Goal: Task Accomplishment & Management: Manage account settings

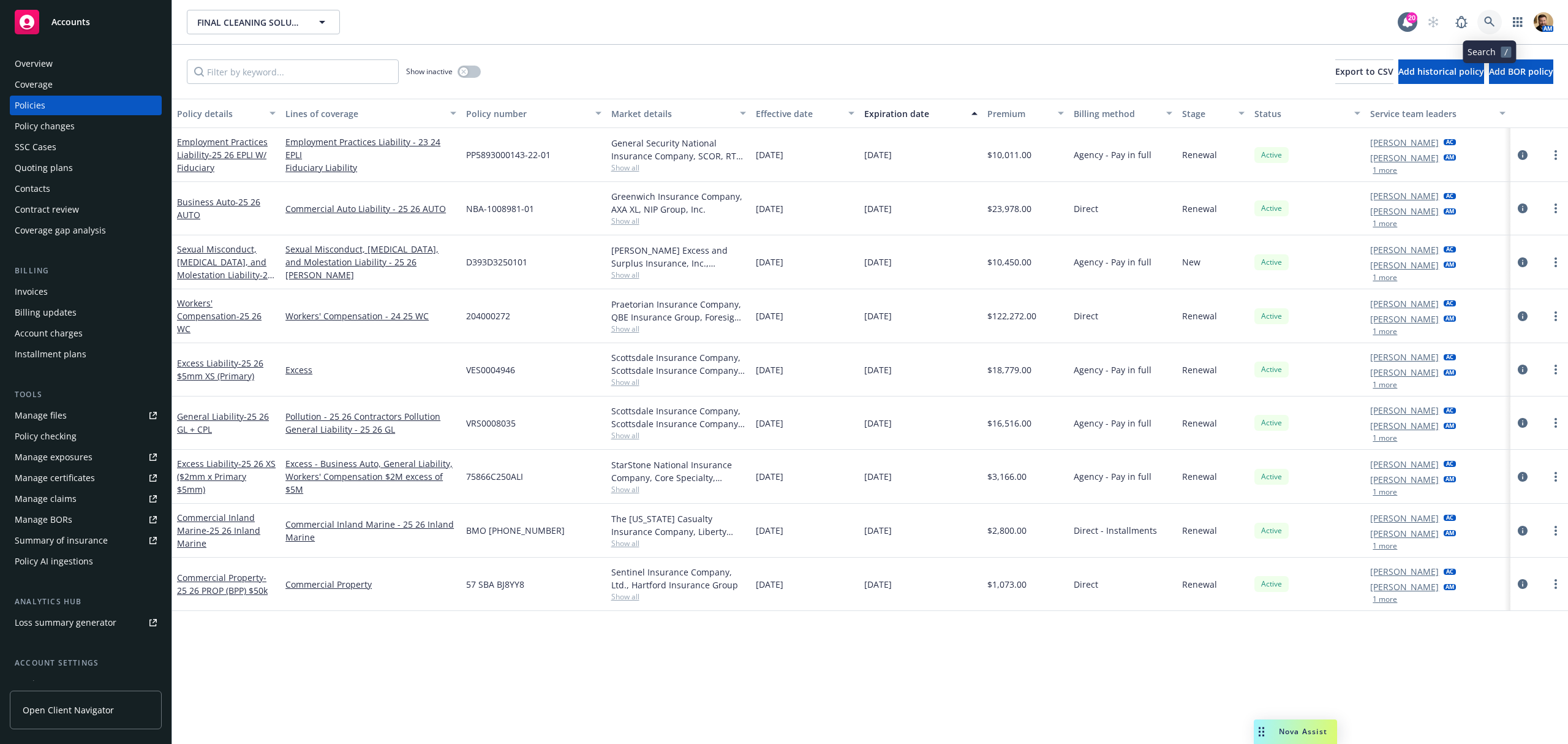
click at [1486, 22] on icon at bounding box center [1489, 21] width 10 height 10
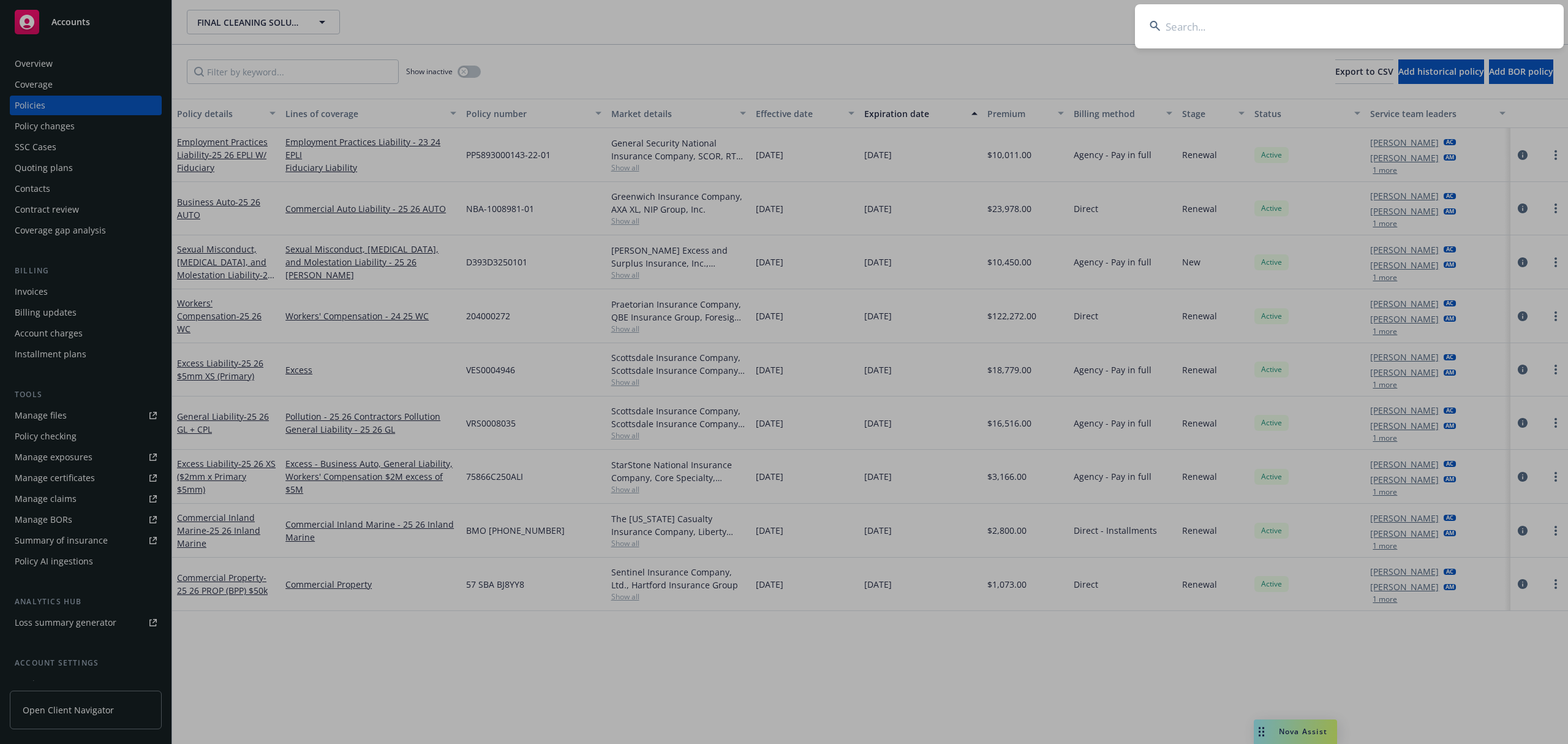
click at [1409, 30] on input at bounding box center [1349, 26] width 429 height 44
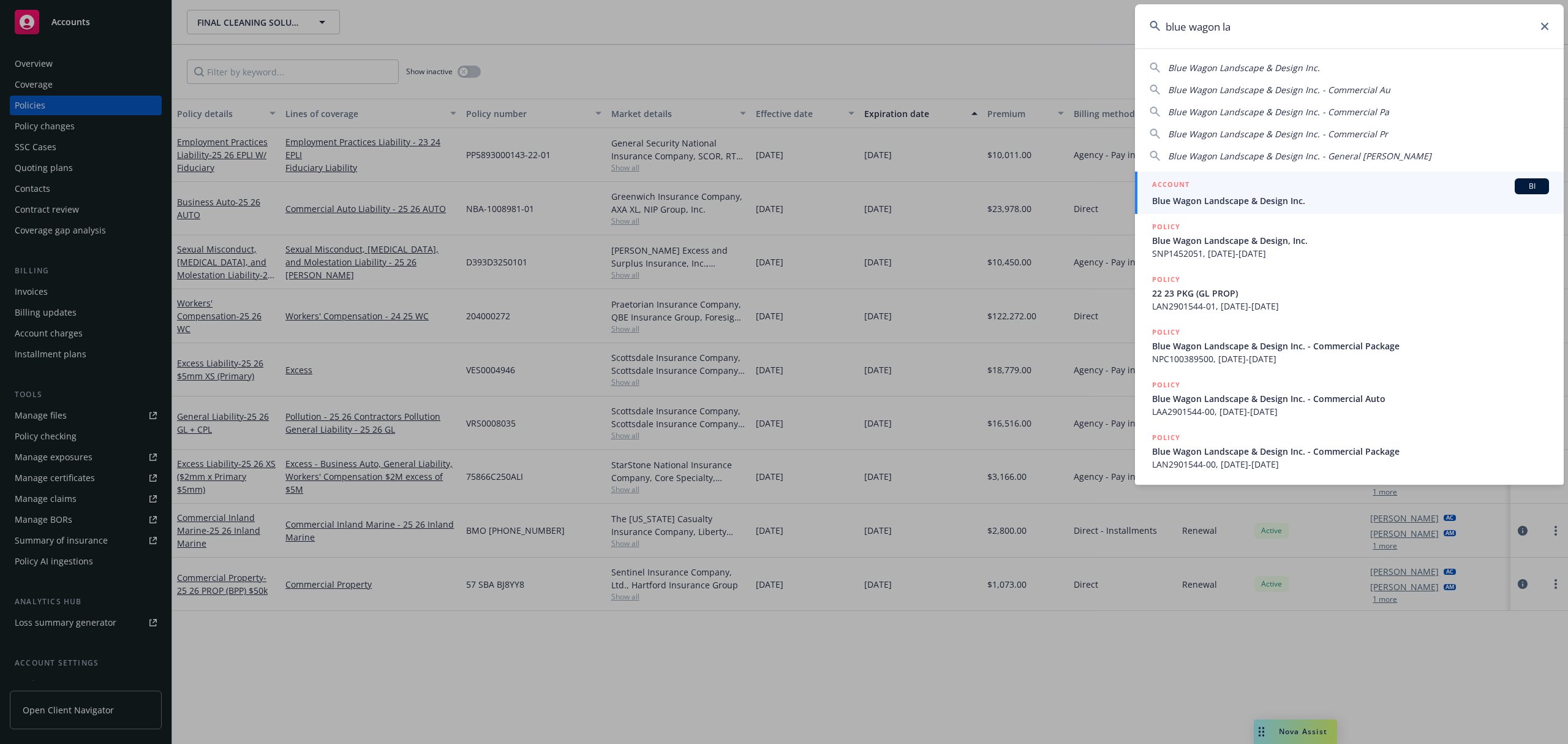
type input "blue wagon la"
click at [1266, 202] on span "Blue Wagon Landscape & Design Inc." at bounding box center [1350, 201] width 397 height 13
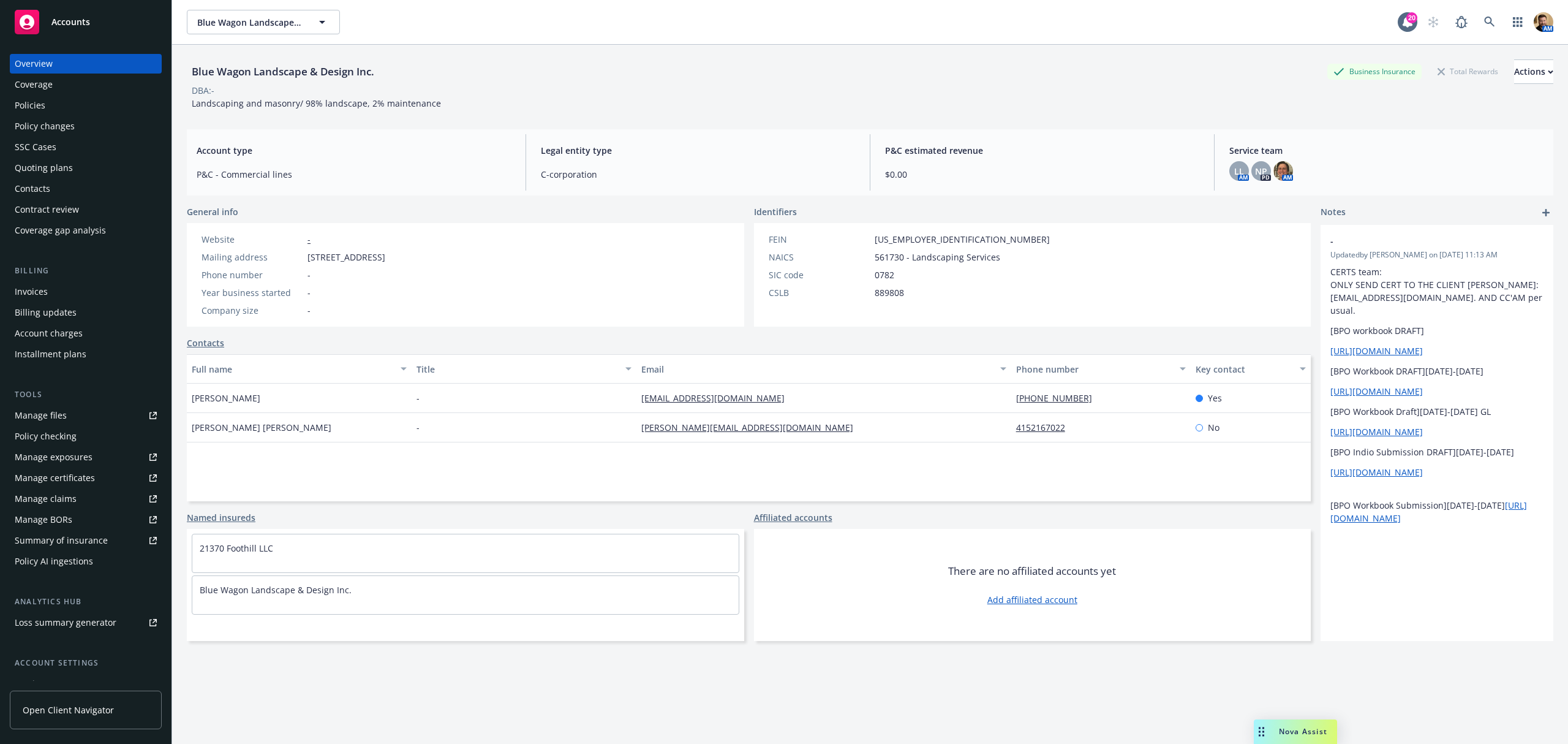
click at [20, 103] on div "Policies" at bounding box center [30, 105] width 31 height 20
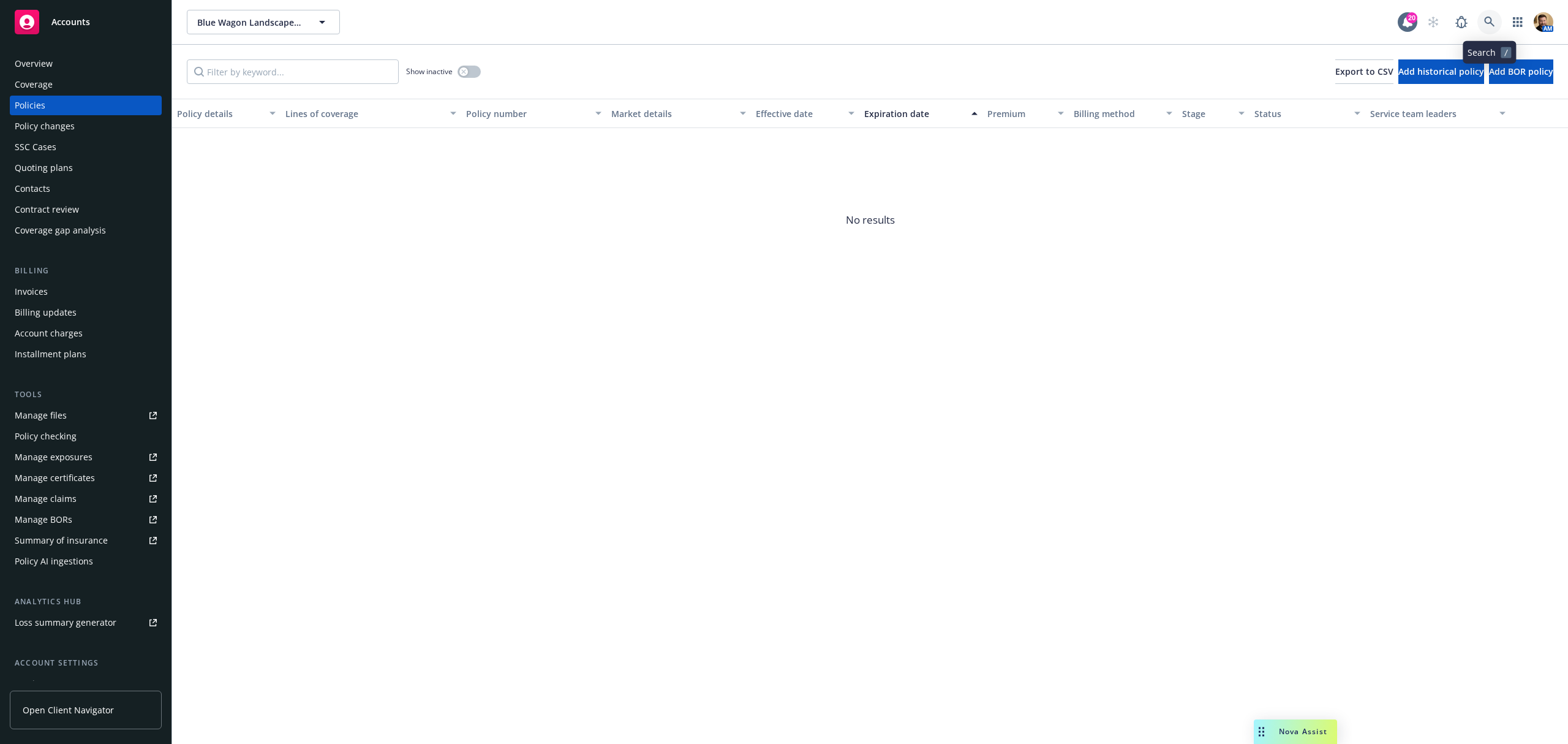
click at [1485, 19] on icon at bounding box center [1489, 21] width 10 height 10
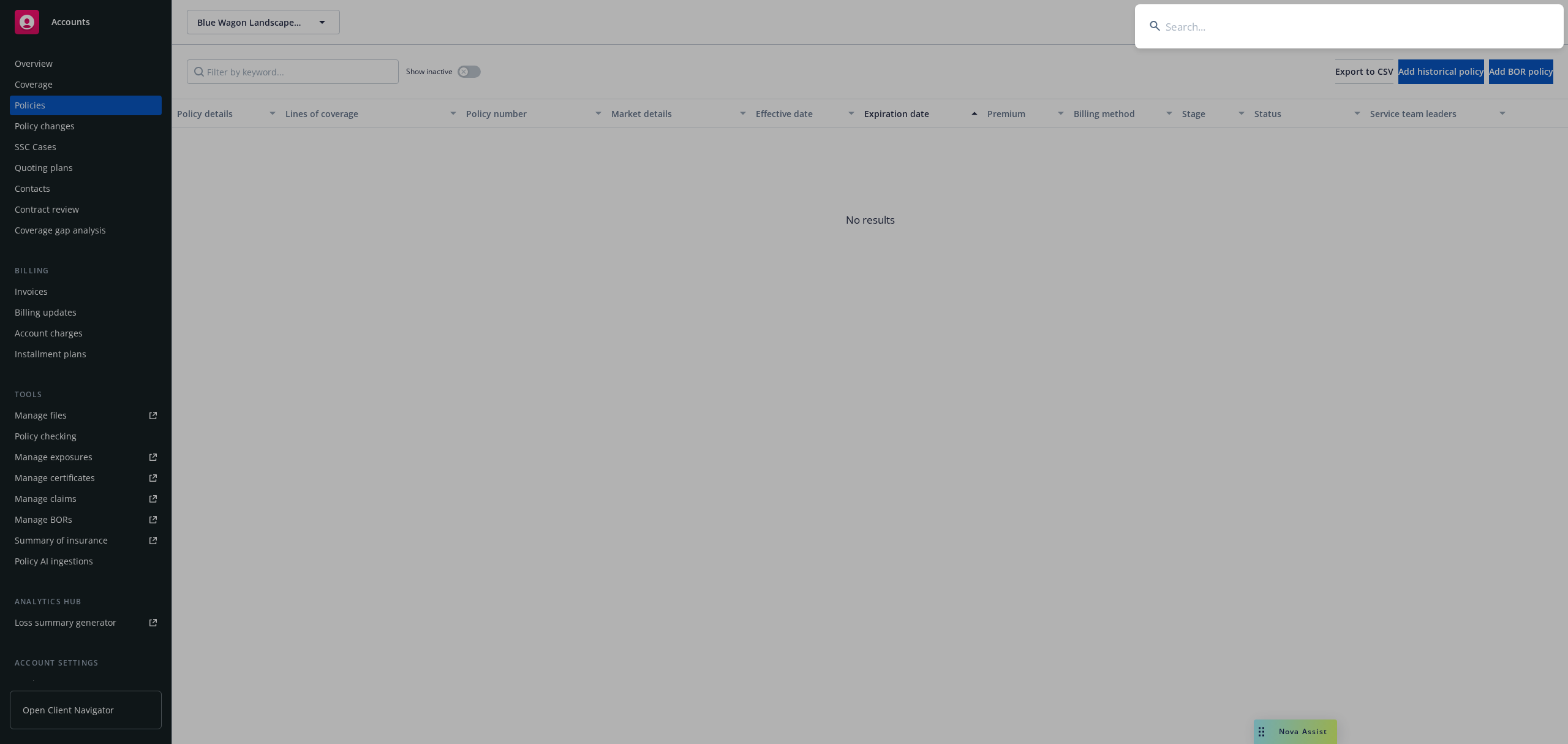
click at [1393, 24] on input at bounding box center [1349, 26] width 429 height 44
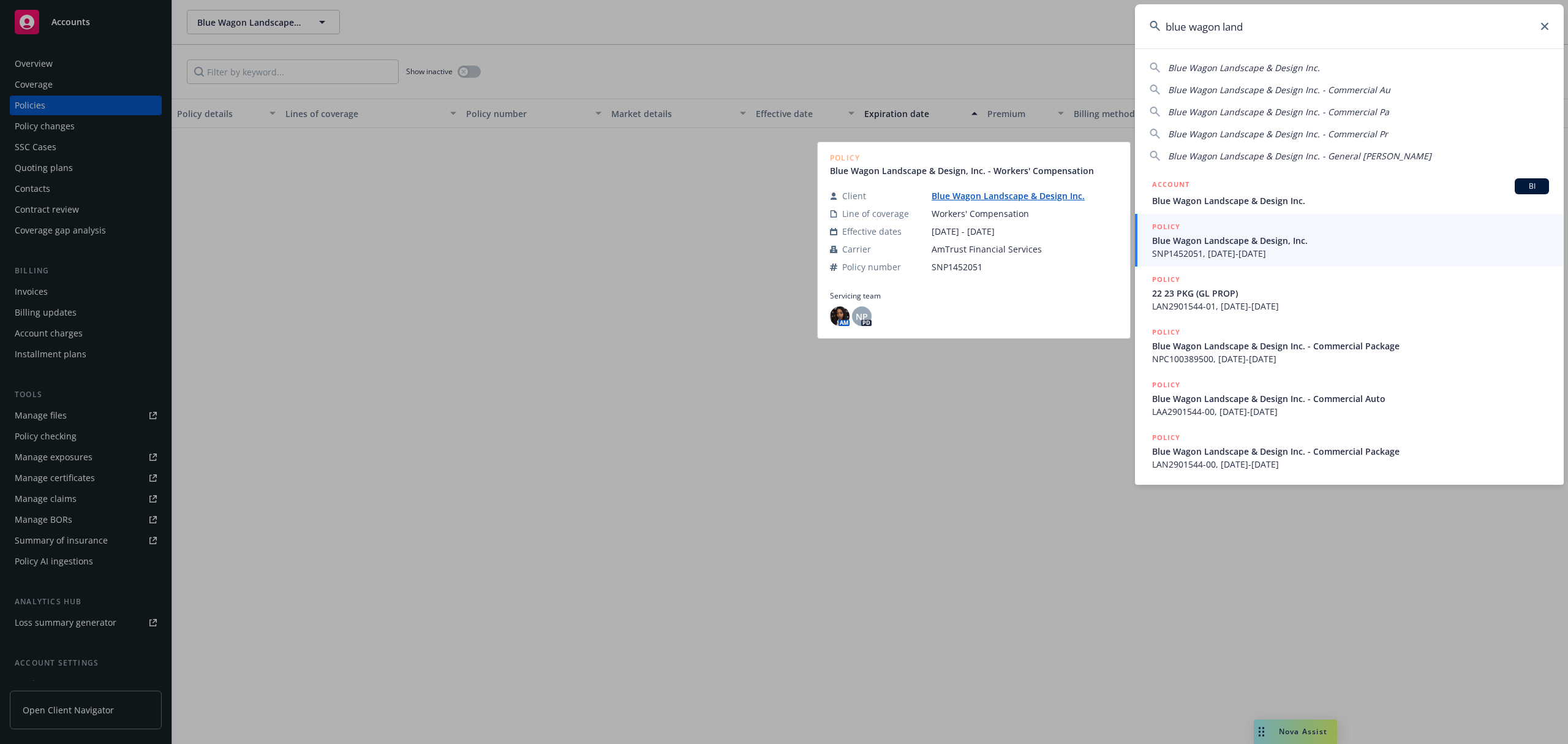
type input "blue wagon land"
click at [1214, 238] on span "Blue Wagon Landscape & Design, Inc." at bounding box center [1350, 241] width 397 height 13
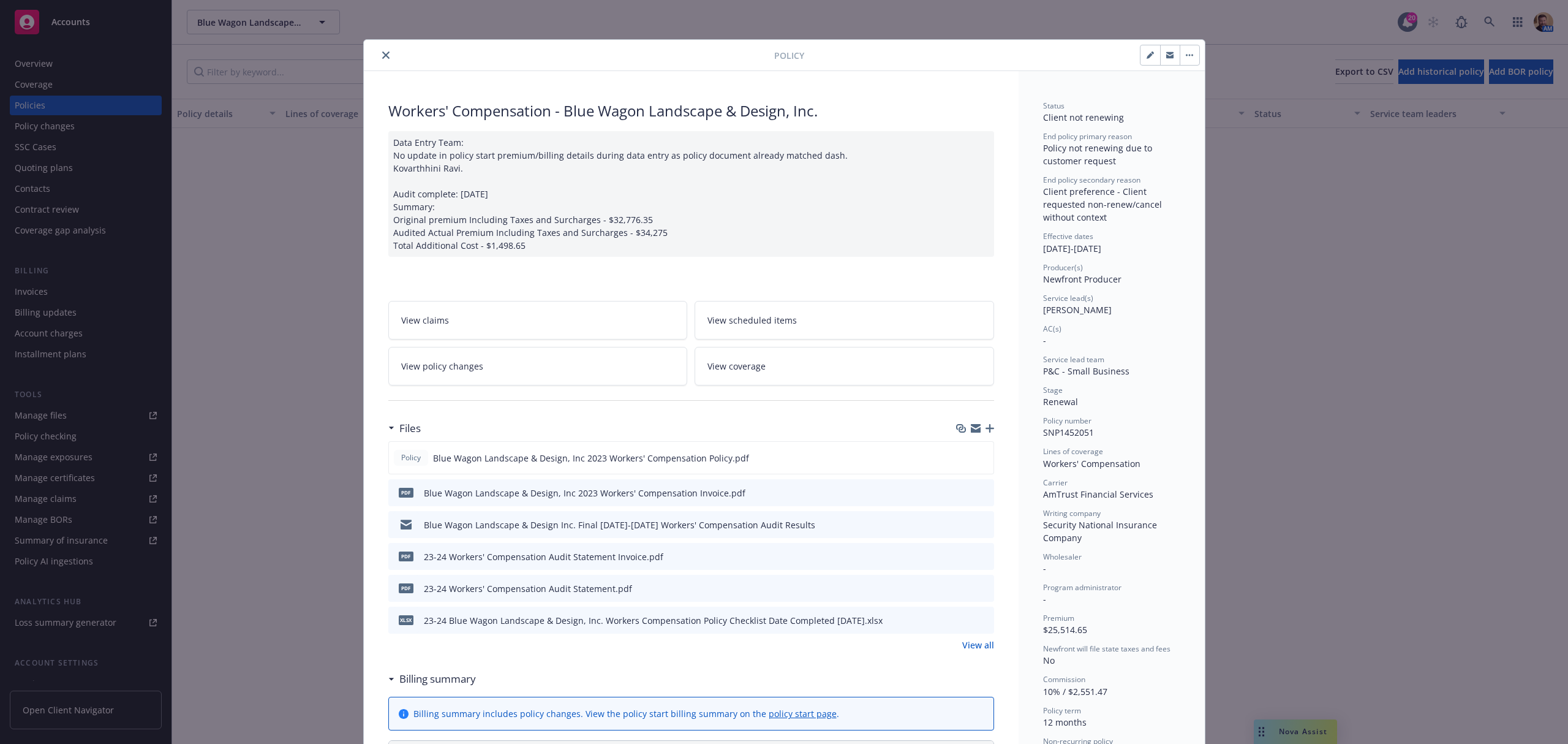
click at [382, 55] on icon "close" at bounding box center [386, 55] width 7 height 7
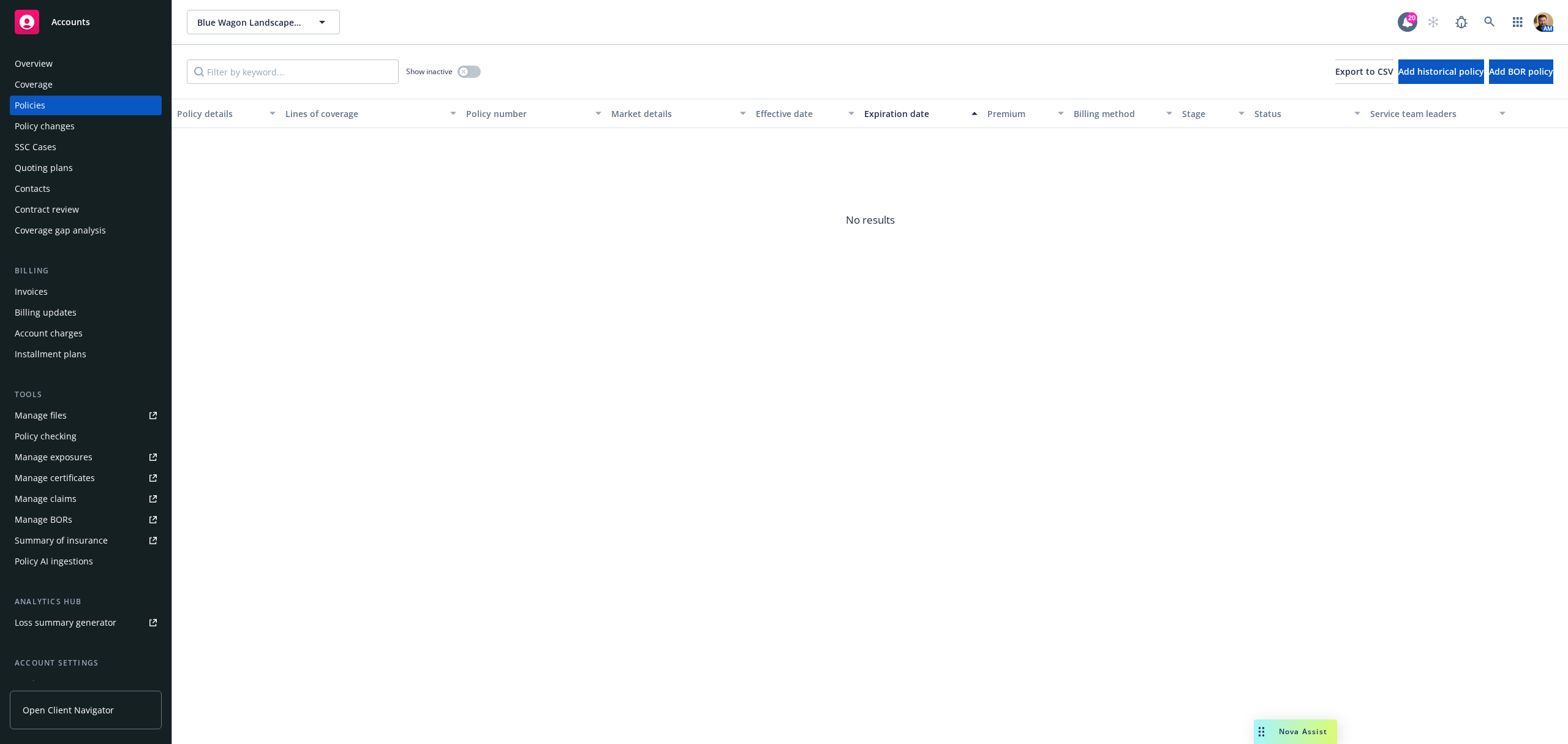
click at [55, 101] on div "Policies" at bounding box center [86, 105] width 142 height 20
click at [60, 71] on div "Overview" at bounding box center [86, 63] width 142 height 20
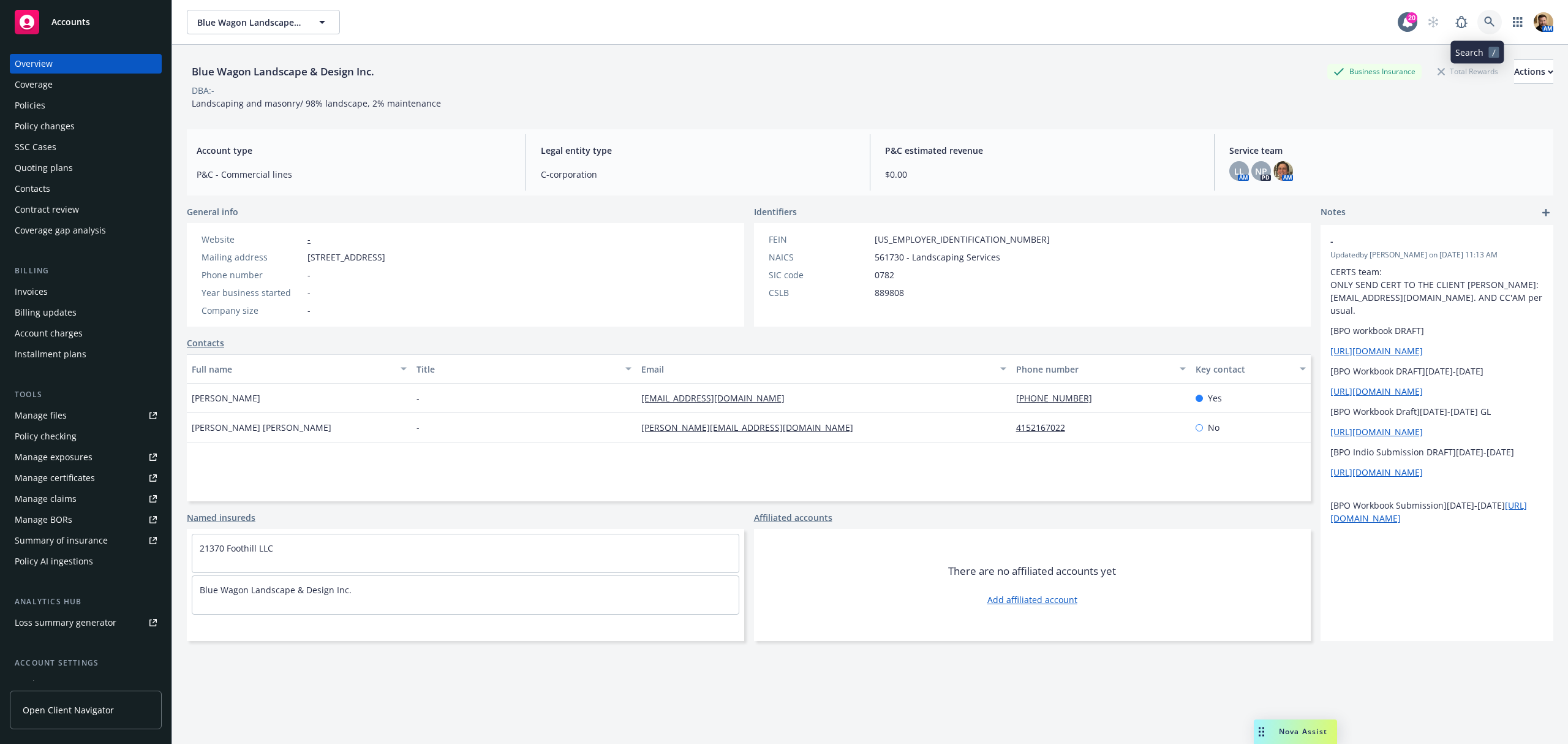
click at [1484, 17] on icon at bounding box center [1490, 22] width 11 height 11
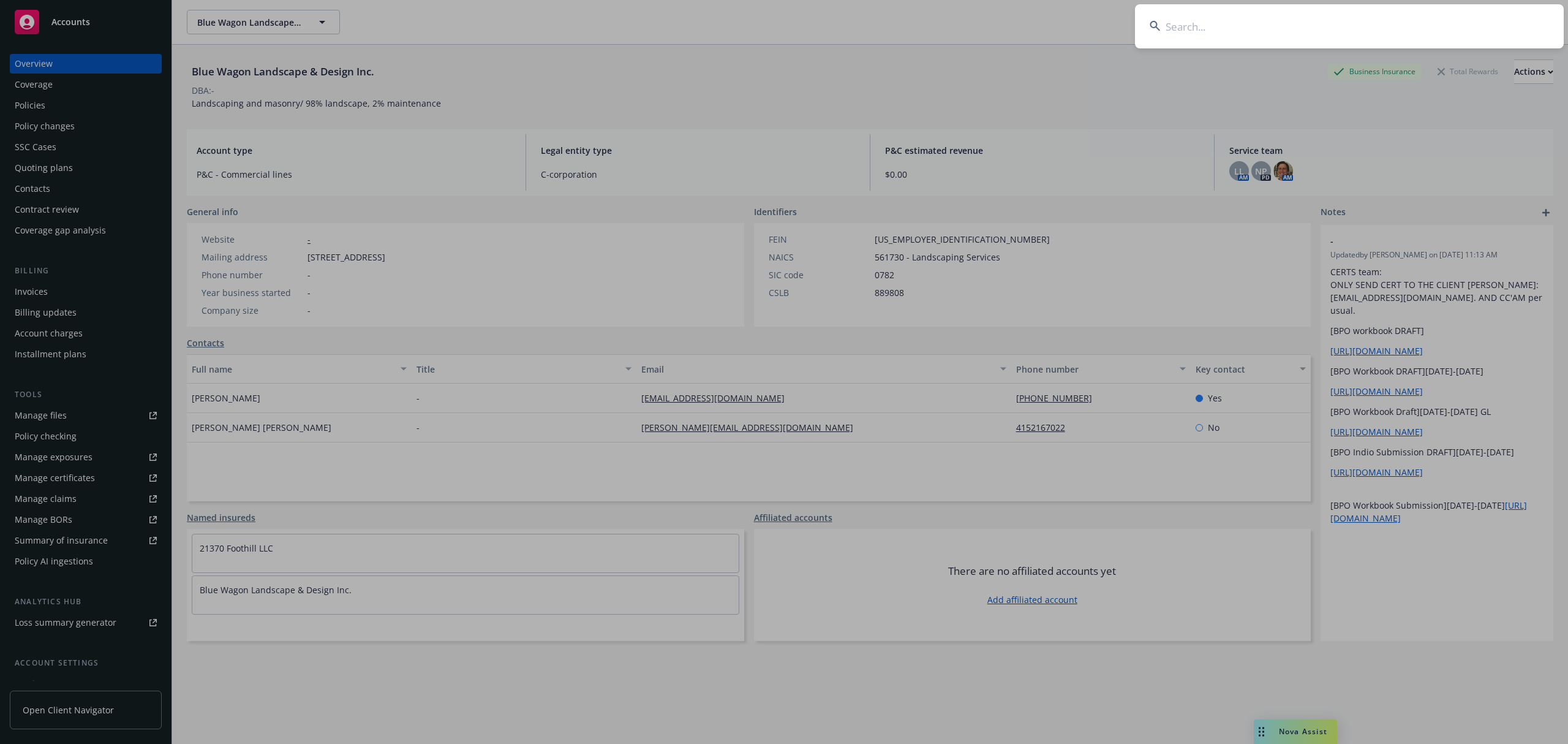
click at [1468, 27] on input at bounding box center [1349, 26] width 429 height 44
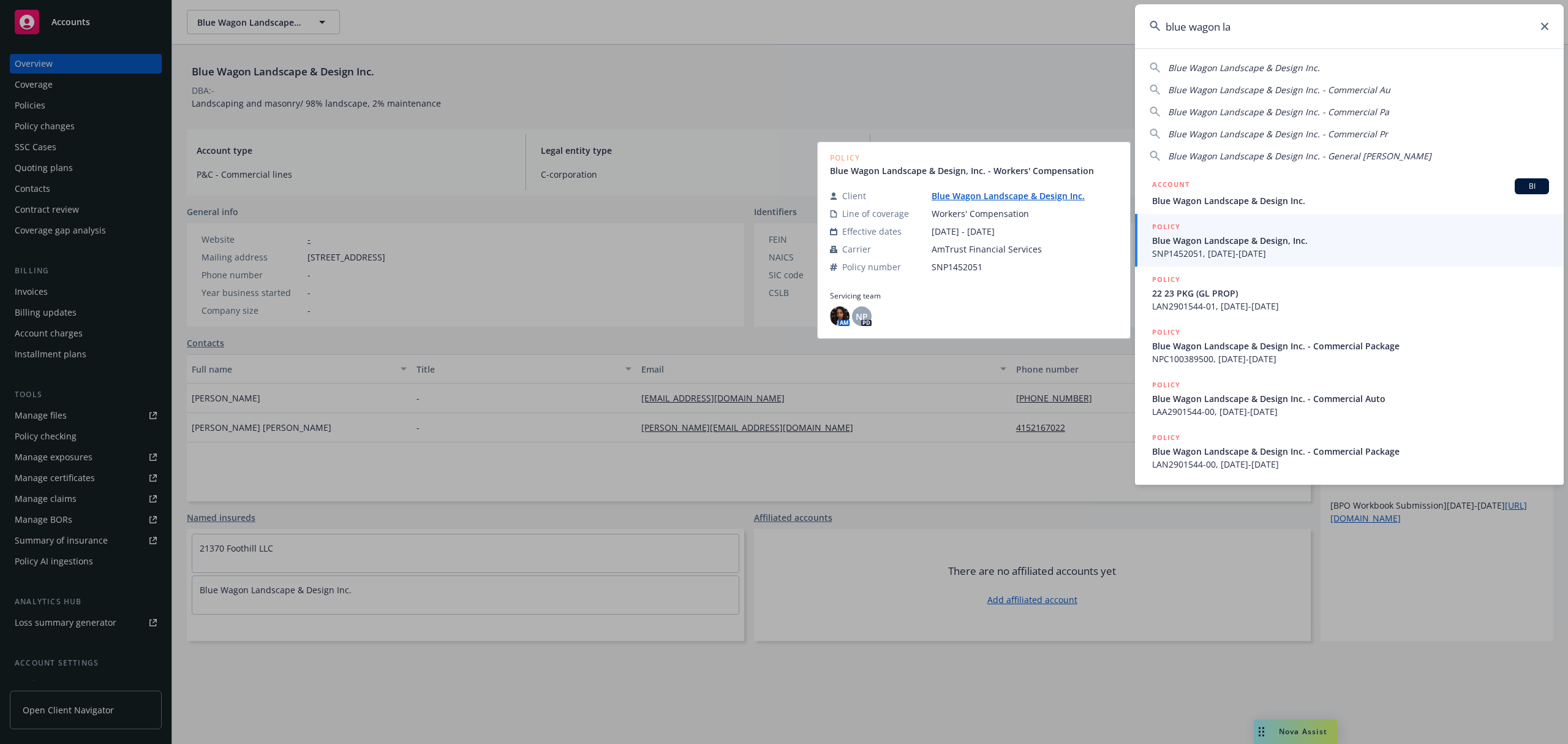
type input "blue wagon la"
click at [1216, 244] on span "Blue Wagon Landscape & Design, Inc." at bounding box center [1350, 241] width 397 height 13
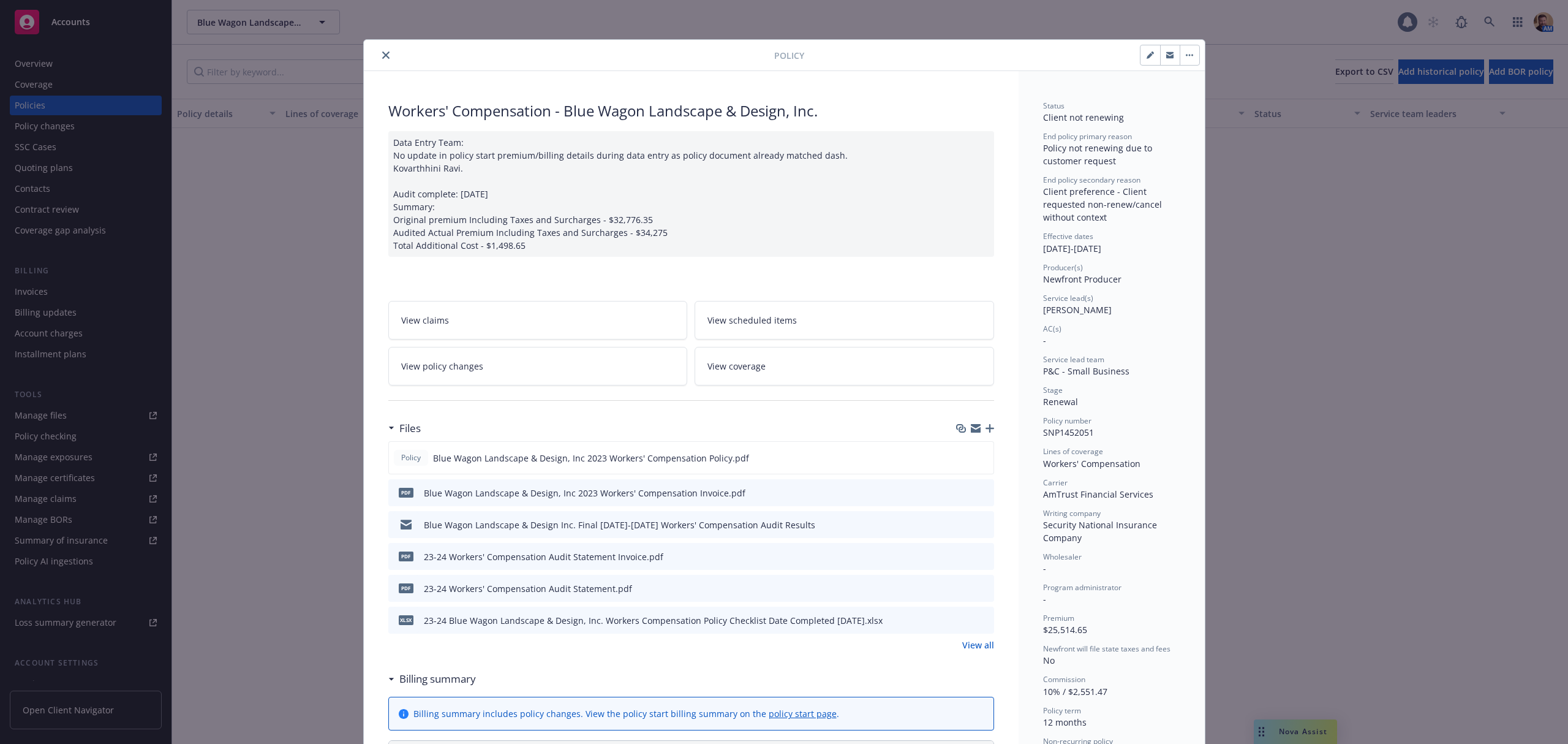
scroll to position [37, 0]
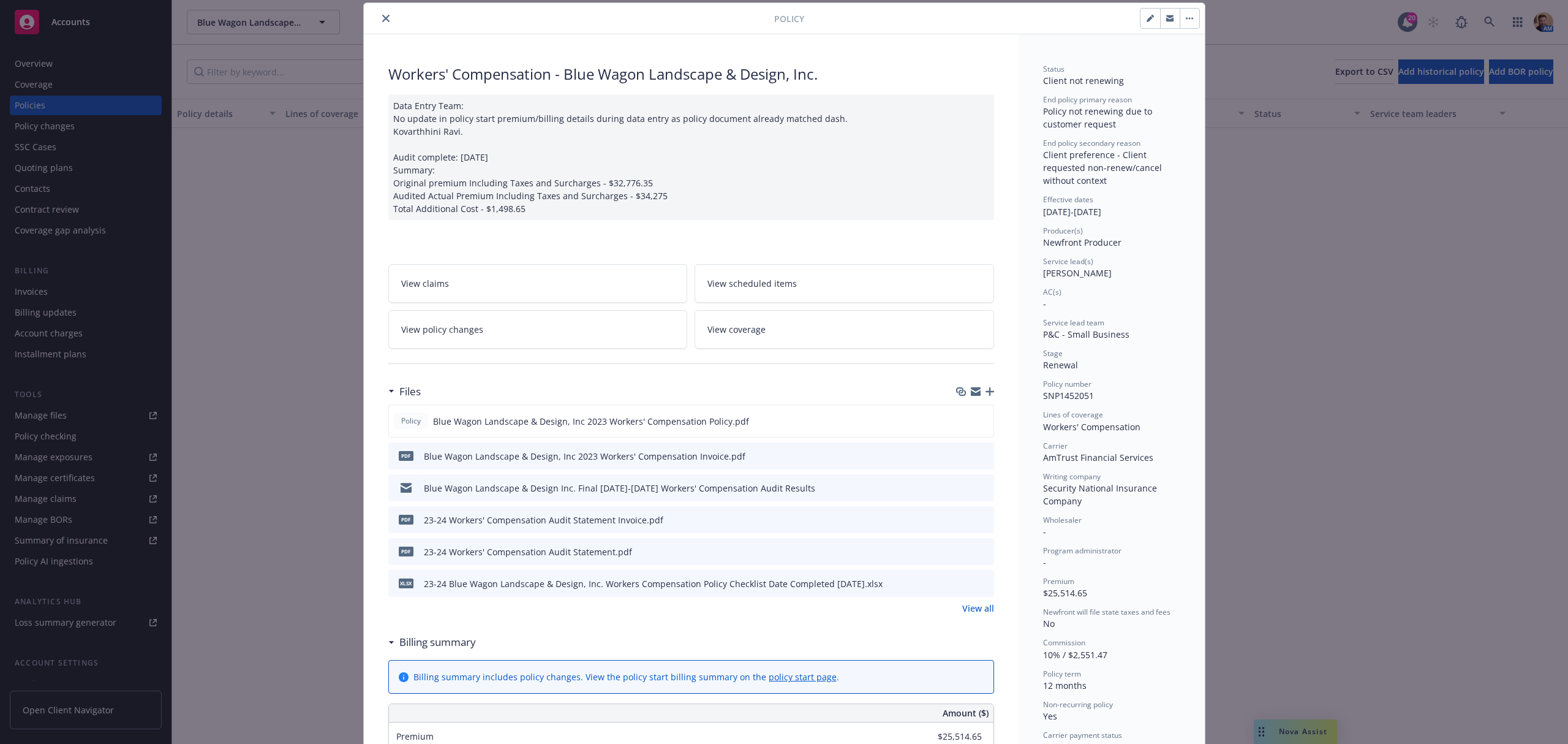
click at [382, 15] on icon "close" at bounding box center [386, 19] width 7 height 7
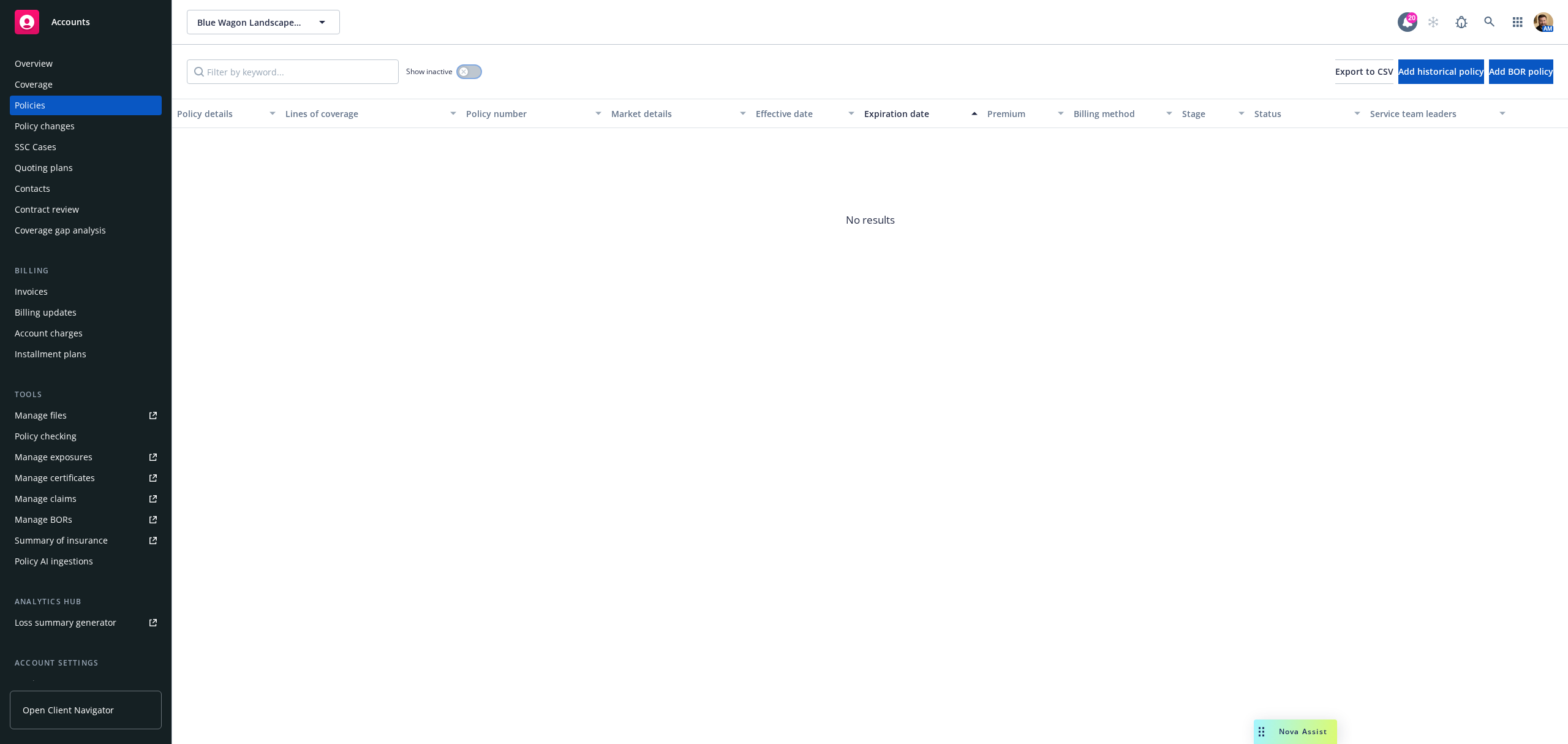
click at [476, 72] on button "button" at bounding box center [469, 71] width 23 height 12
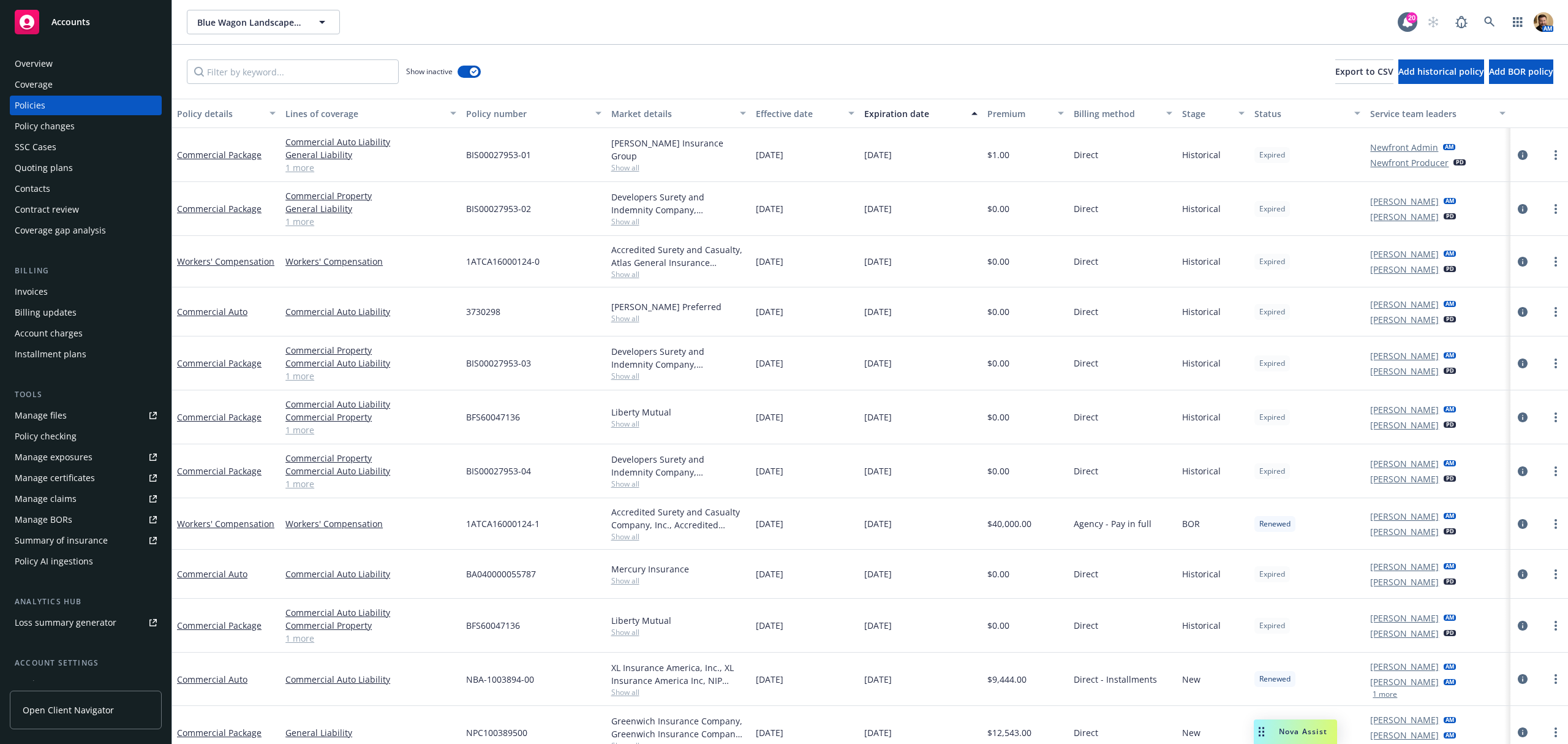
click at [100, 53] on div "Overview Coverage Policies Policy changes SSC Cases Quoting plans Contacts Cont…" at bounding box center [86, 391] width 171 height 704
click at [94, 72] on div "Overview" at bounding box center [86, 63] width 142 height 20
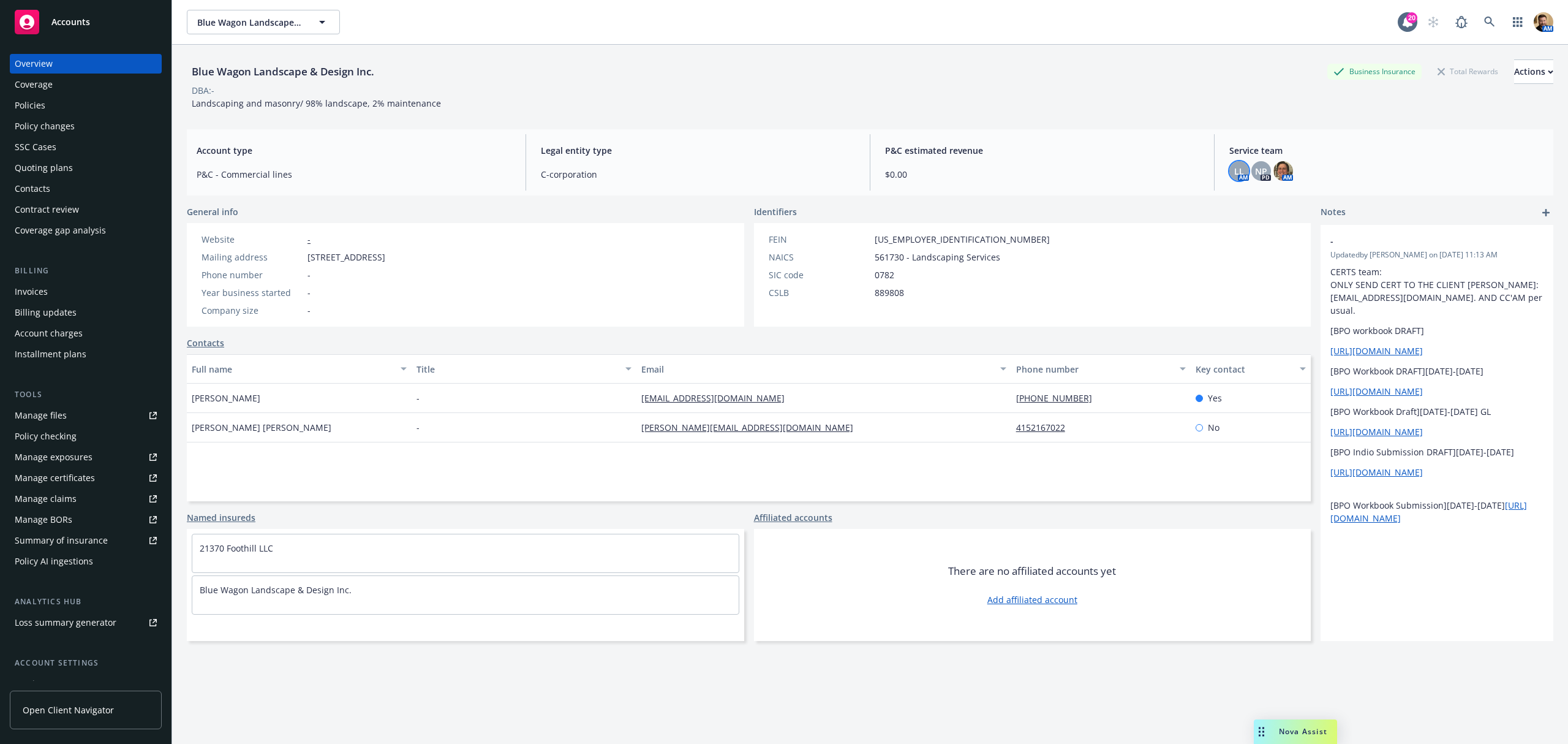
click at [1234, 170] on span "LL" at bounding box center [1239, 171] width 10 height 13
click at [1255, 165] on span "NP" at bounding box center [1260, 171] width 12 height 13
click at [1273, 167] on img at bounding box center [1282, 170] width 20 height 20
click at [1234, 166] on span "LL" at bounding box center [1239, 171] width 10 height 13
click at [1275, 166] on img at bounding box center [1282, 170] width 20 height 20
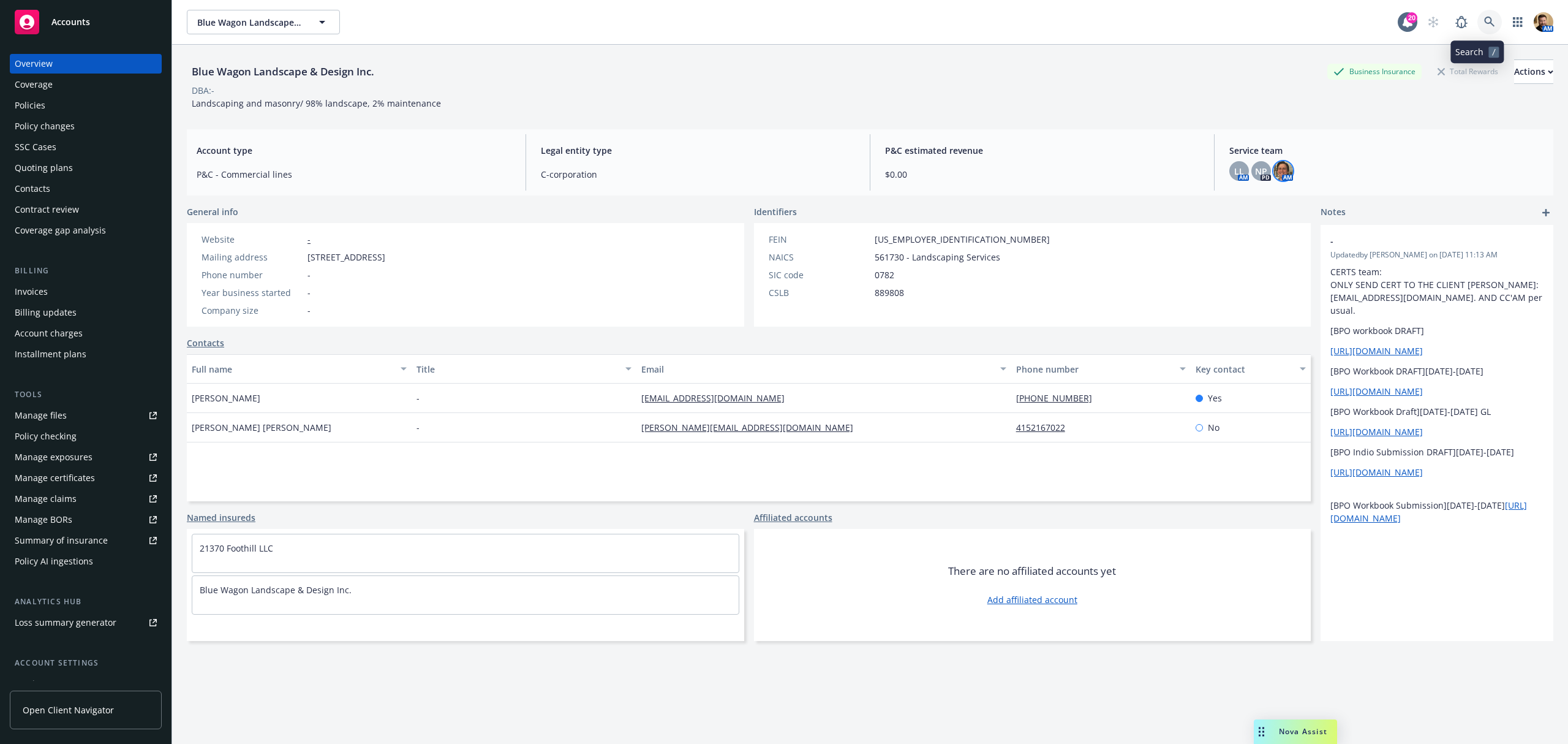
click at [1484, 18] on icon at bounding box center [1489, 21] width 10 height 10
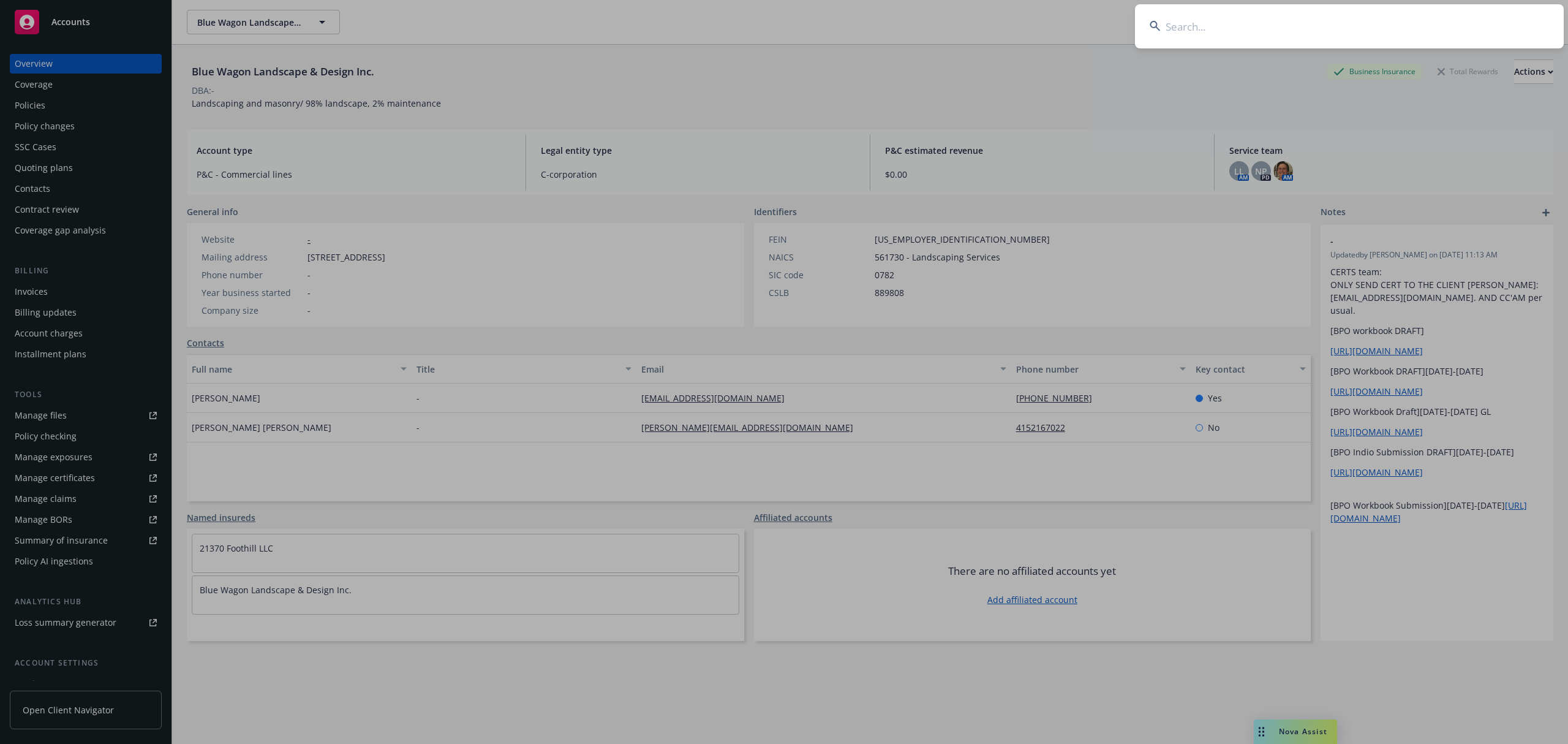
click at [1437, 27] on input at bounding box center [1349, 26] width 429 height 44
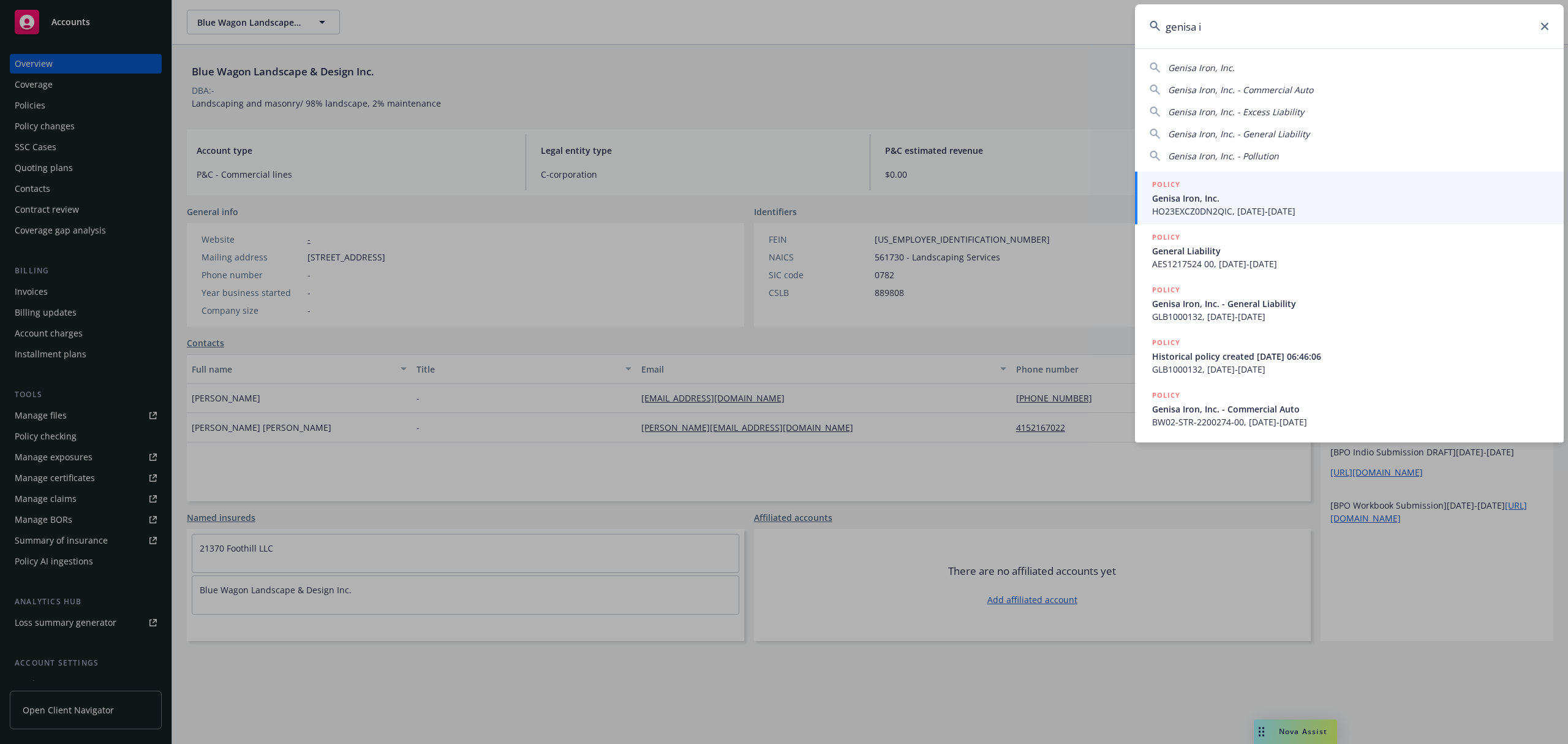
click at [1196, 62] on span "Genisa Iron, Inc." at bounding box center [1202, 68] width 67 height 12
type input "Genisa Iron, Inc."
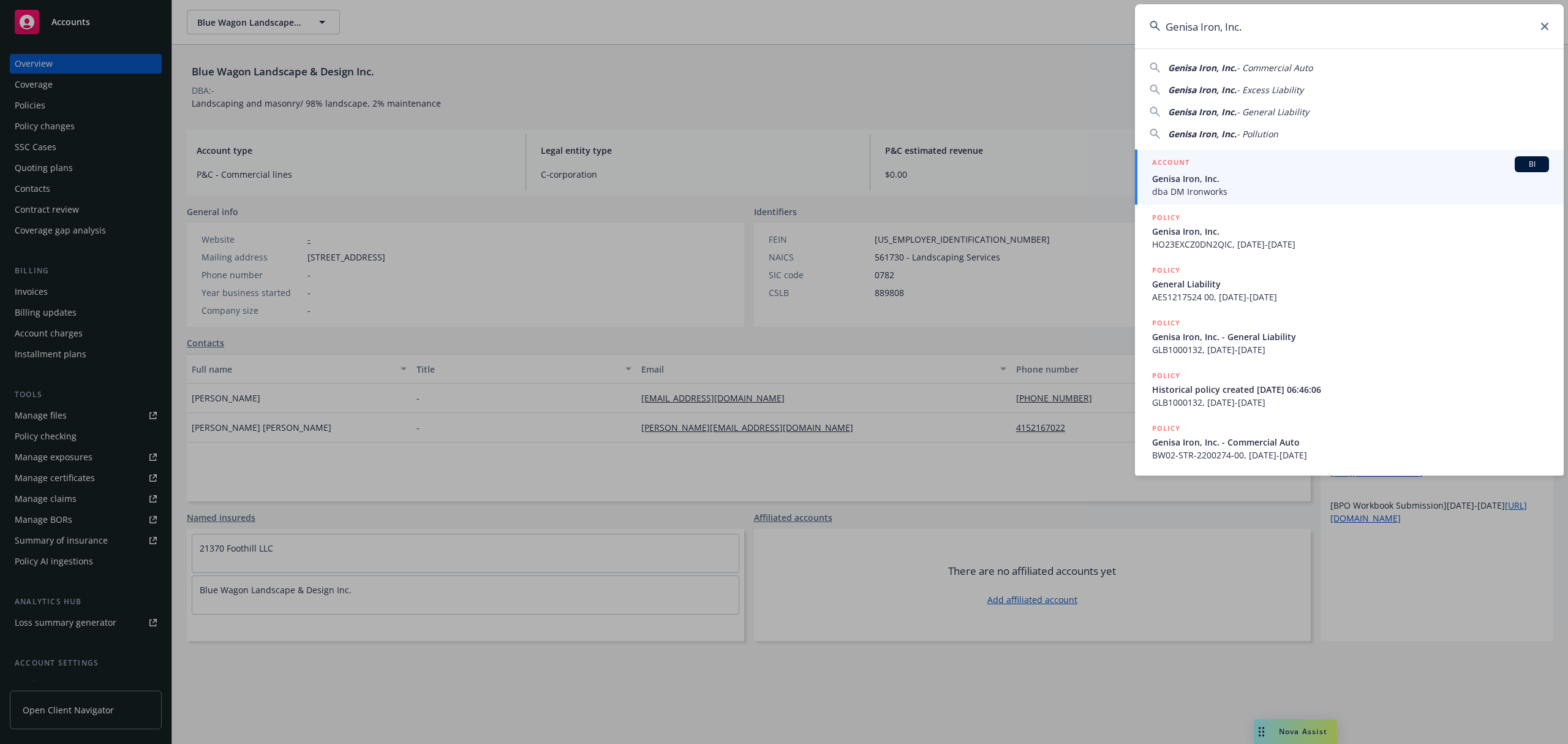
click at [1179, 175] on span "Genisa Iron, Inc." at bounding box center [1350, 179] width 397 height 13
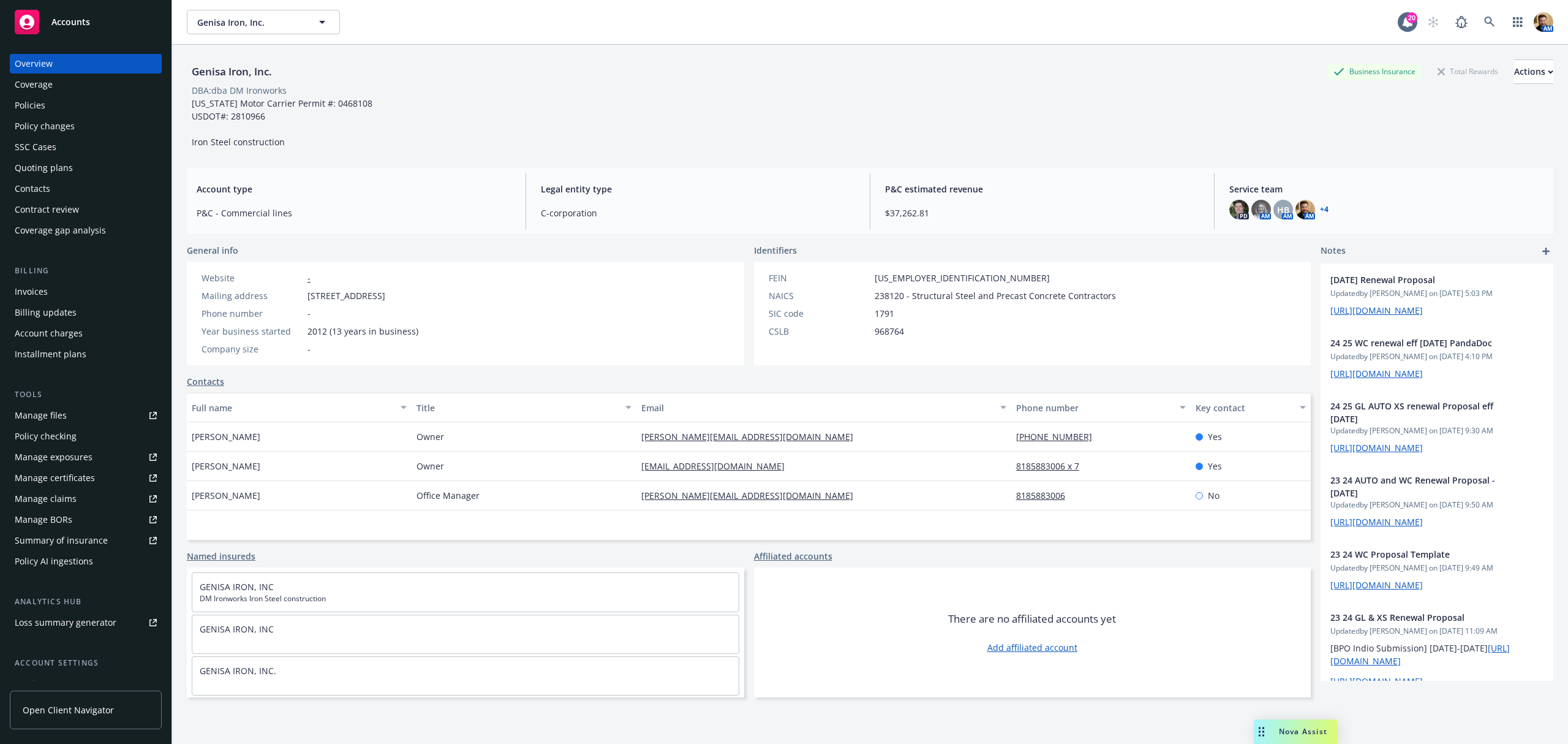
click at [72, 167] on div "Quoting plans" at bounding box center [86, 167] width 142 height 20
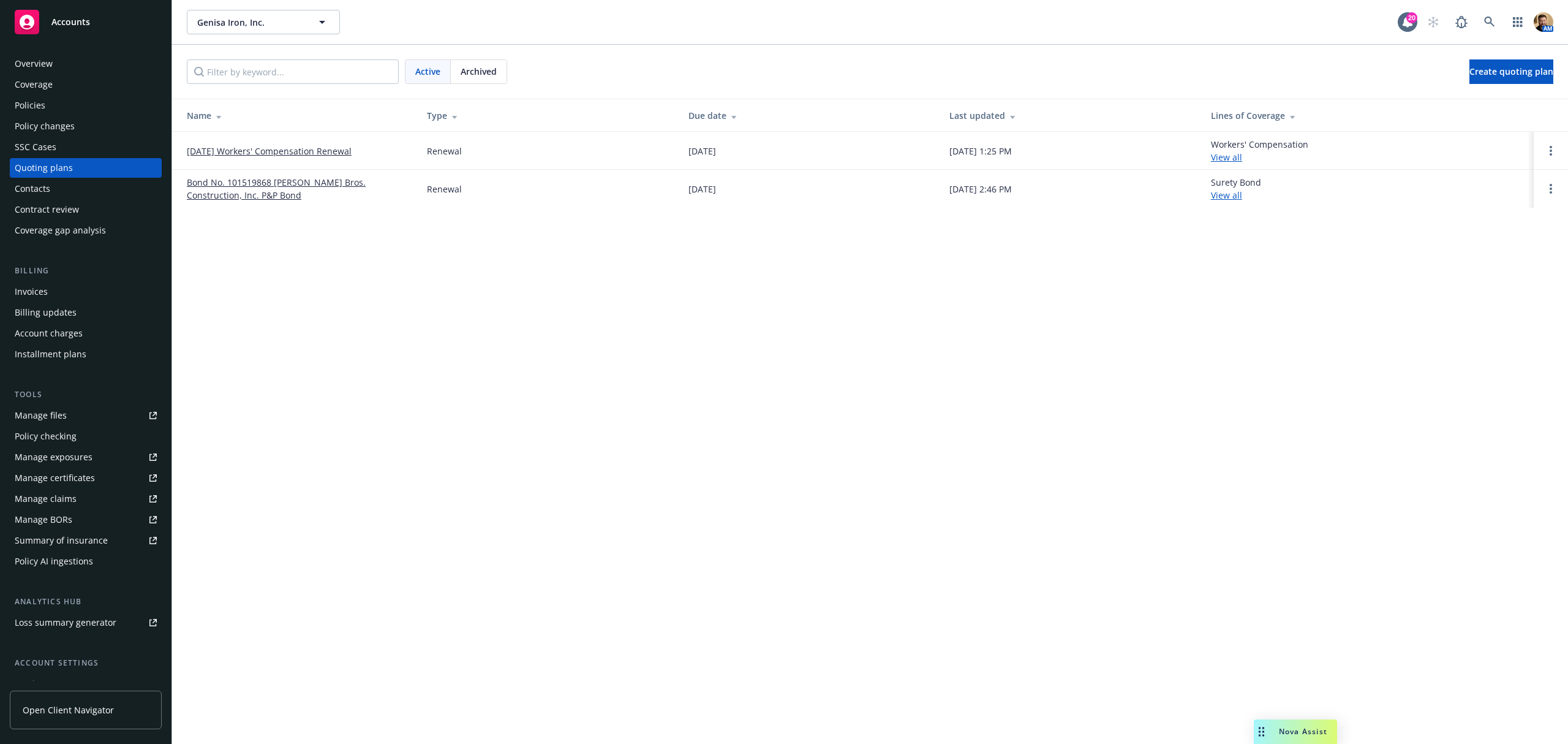
click at [274, 152] on link "[DATE] Workers' Compensation Renewal" at bounding box center [269, 151] width 165 height 13
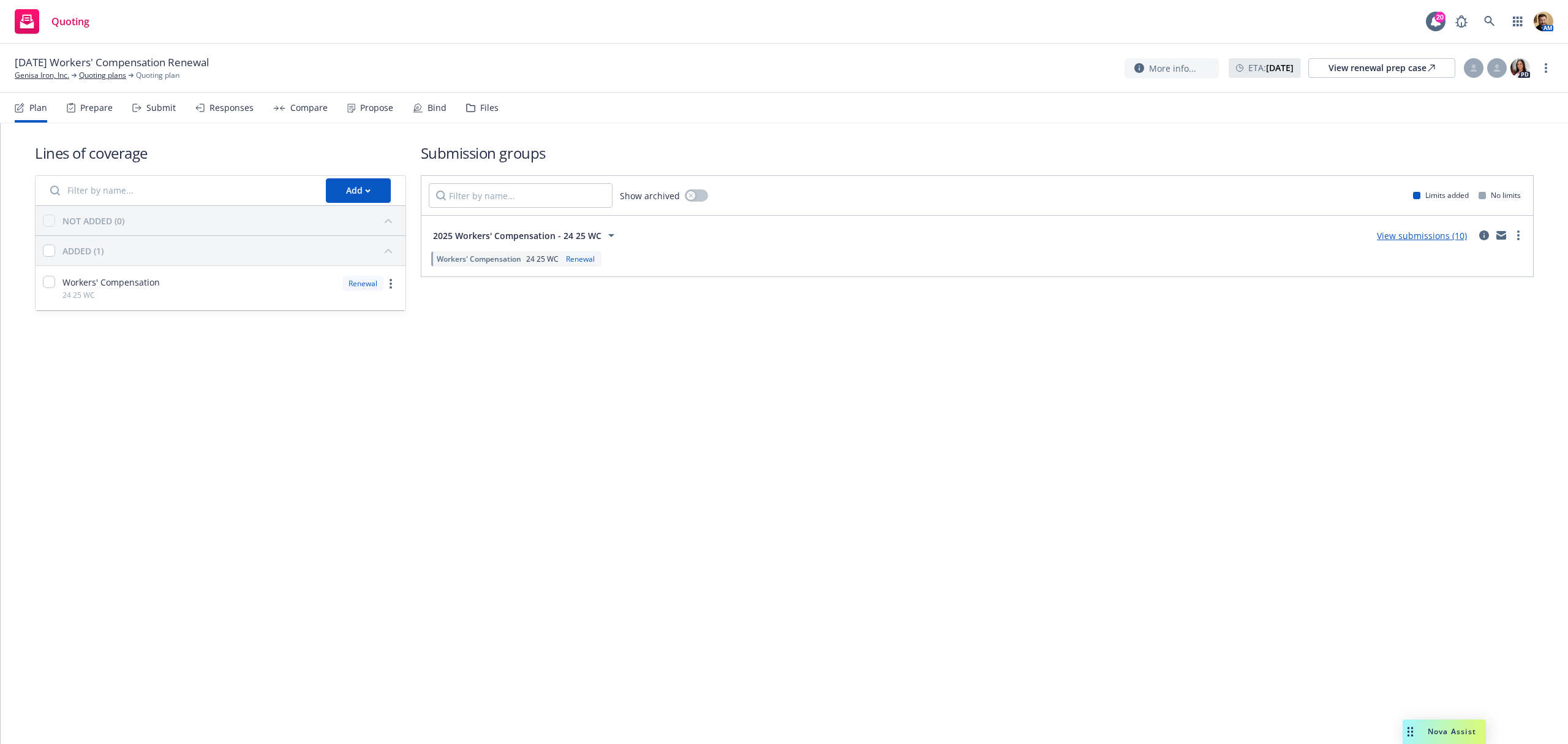
click at [413, 101] on div "Bind" at bounding box center [430, 108] width 33 height 30
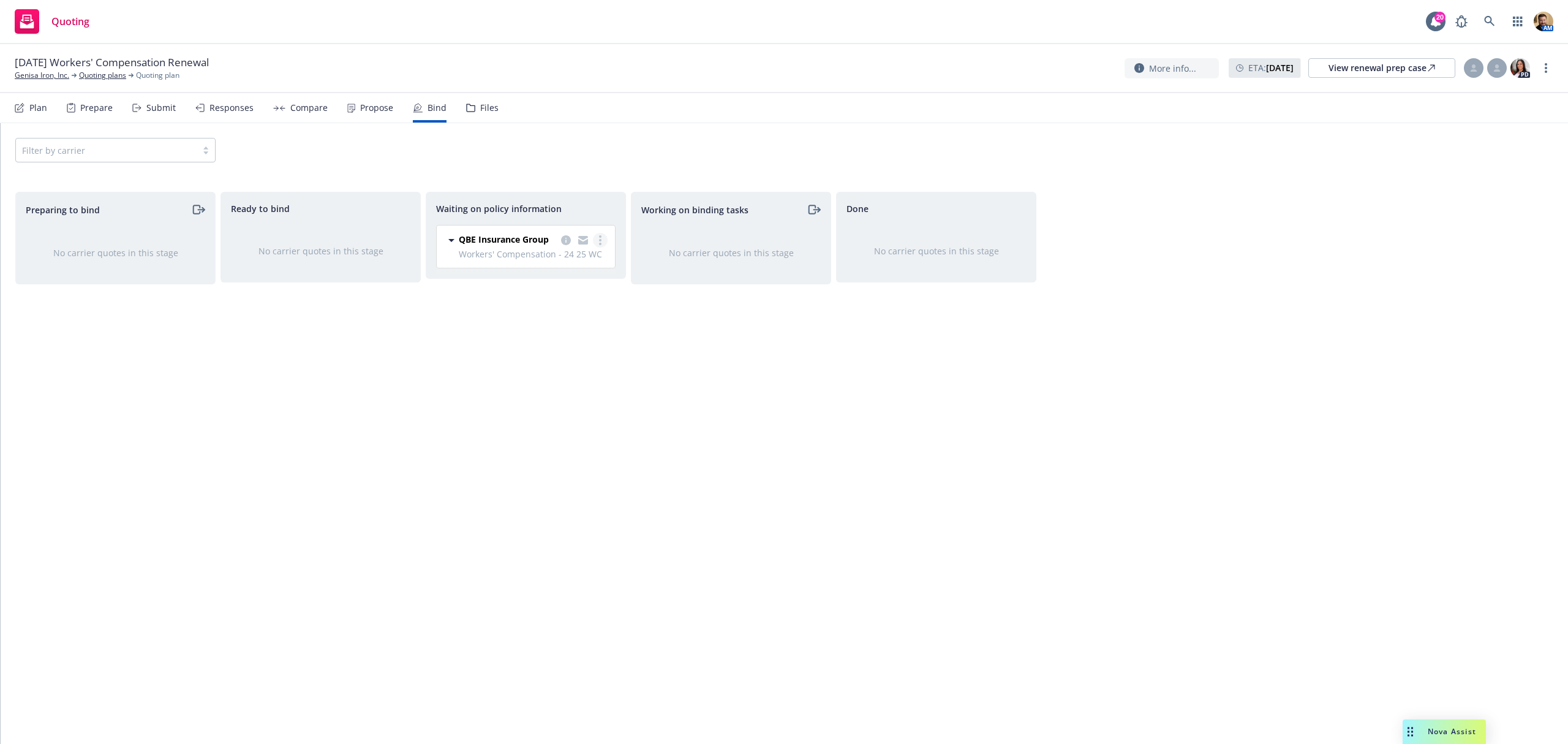
click at [601, 238] on icon "more" at bounding box center [600, 240] width 3 height 10
click at [579, 259] on link "Create policies" at bounding box center [551, 266] width 111 height 24
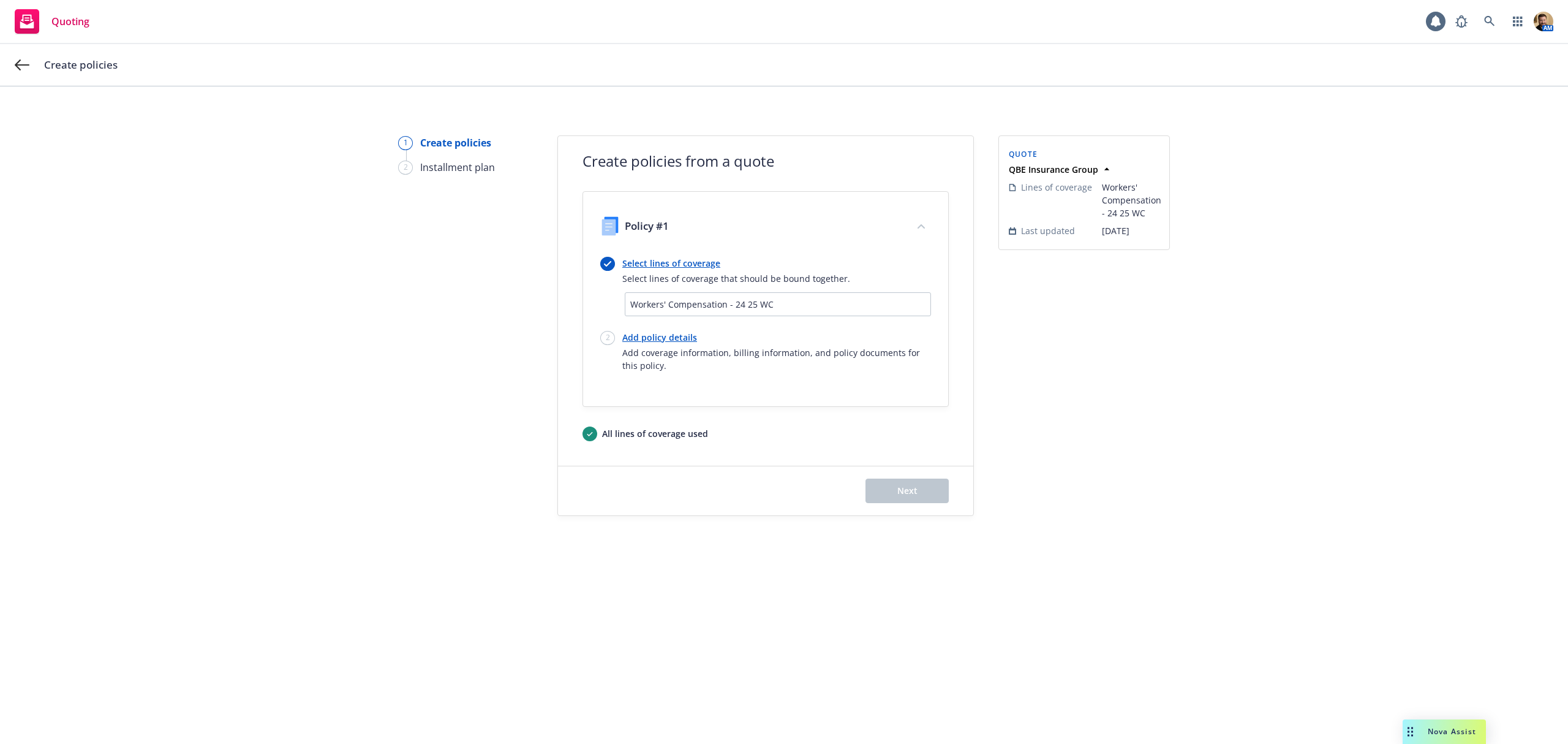
click at [667, 337] on link "Add policy details" at bounding box center [777, 338] width 309 height 13
select select "12"
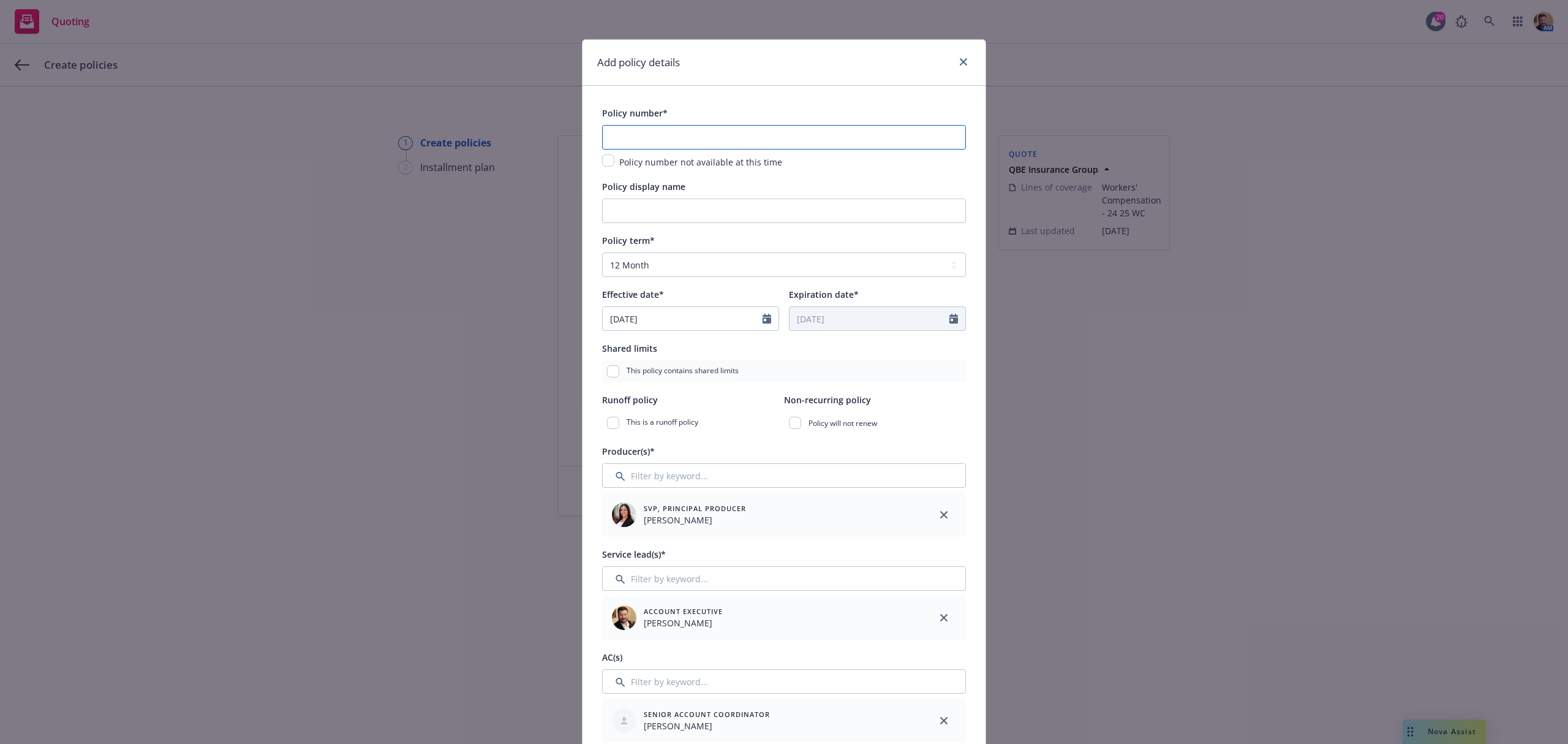
click at [658, 138] on input "text" at bounding box center [783, 137] width 364 height 24
paste input "204000487"
type input "204000487"
click at [658, 211] on input "Policy display name" at bounding box center [783, 210] width 364 height 24
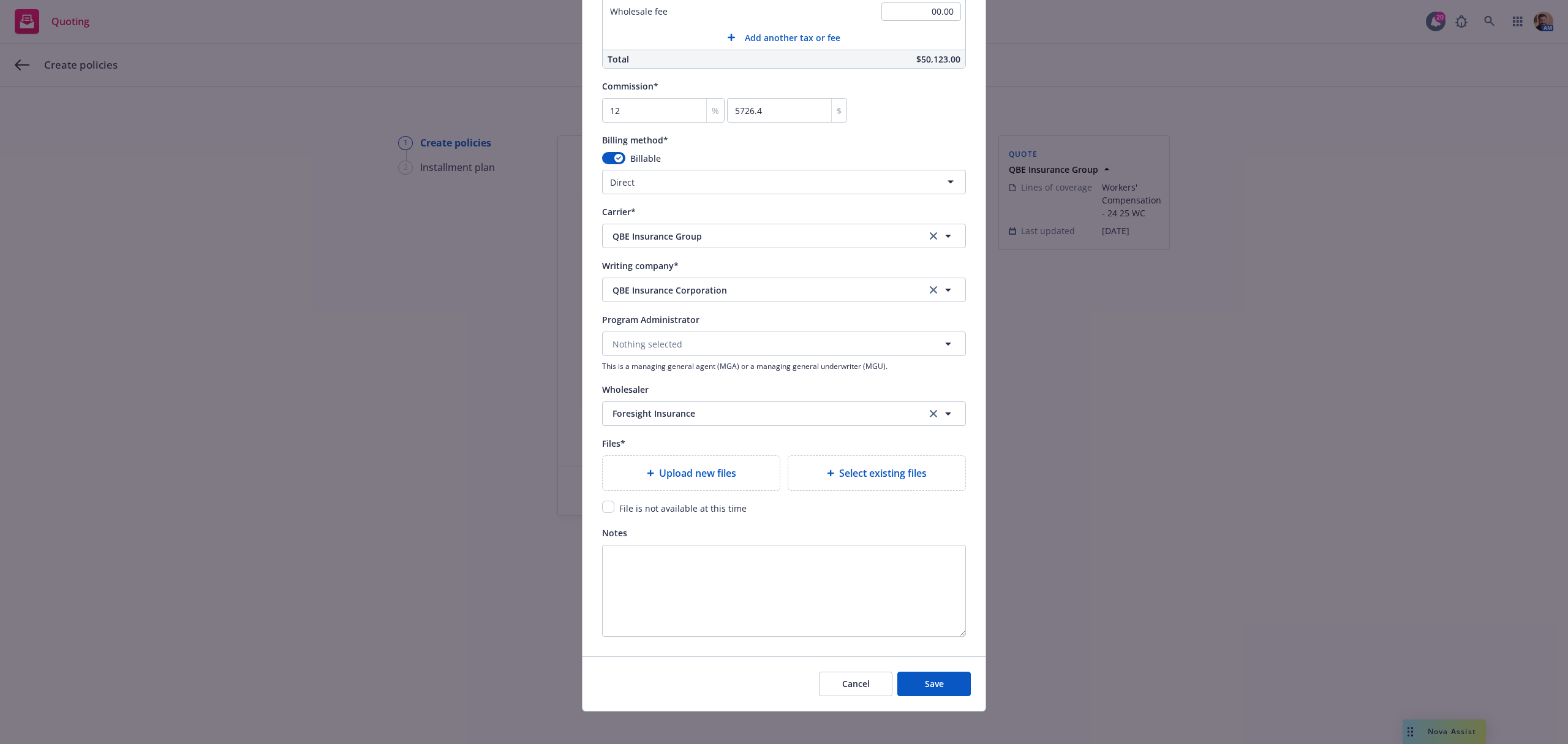
scroll to position [1020, 0]
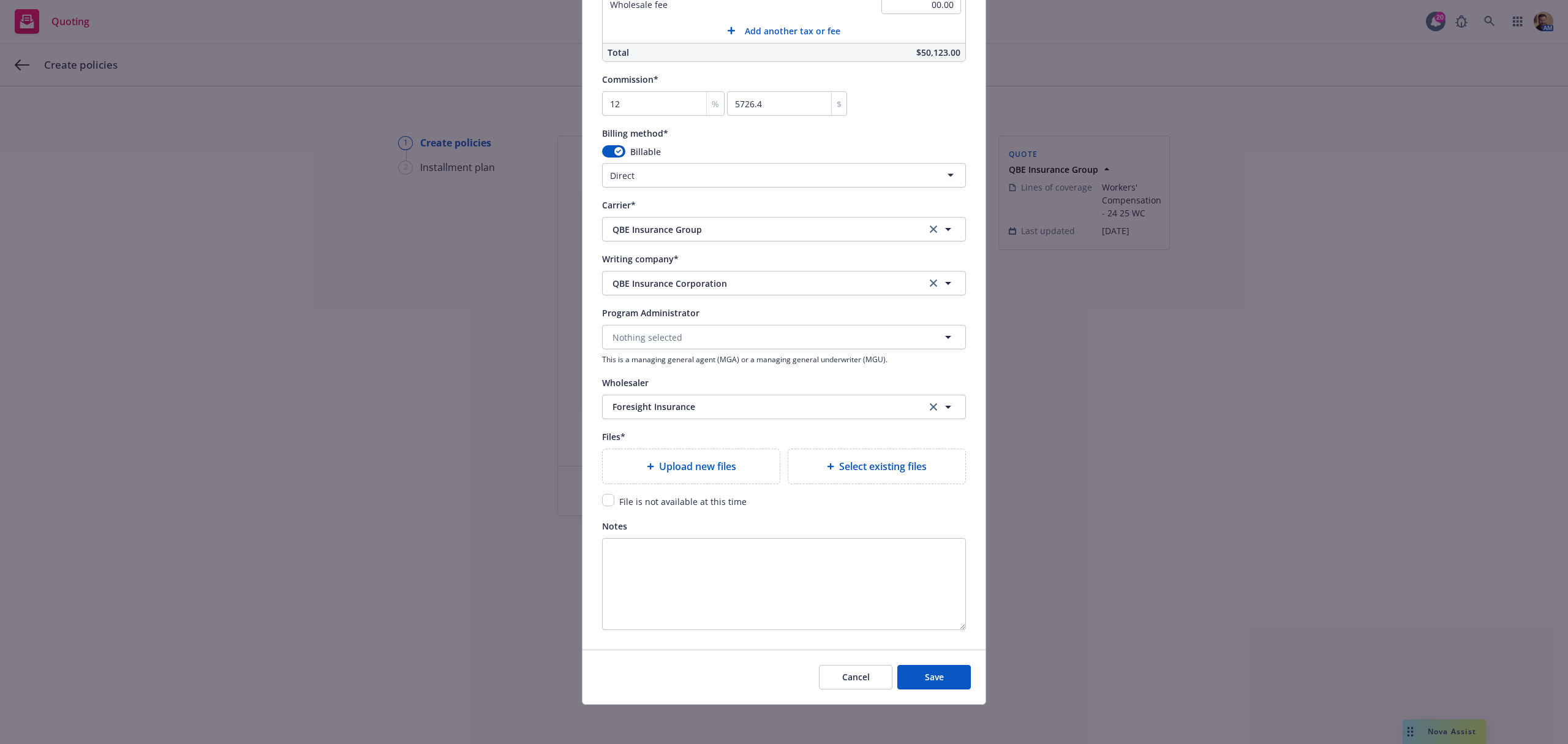
type input "25 26 WC"
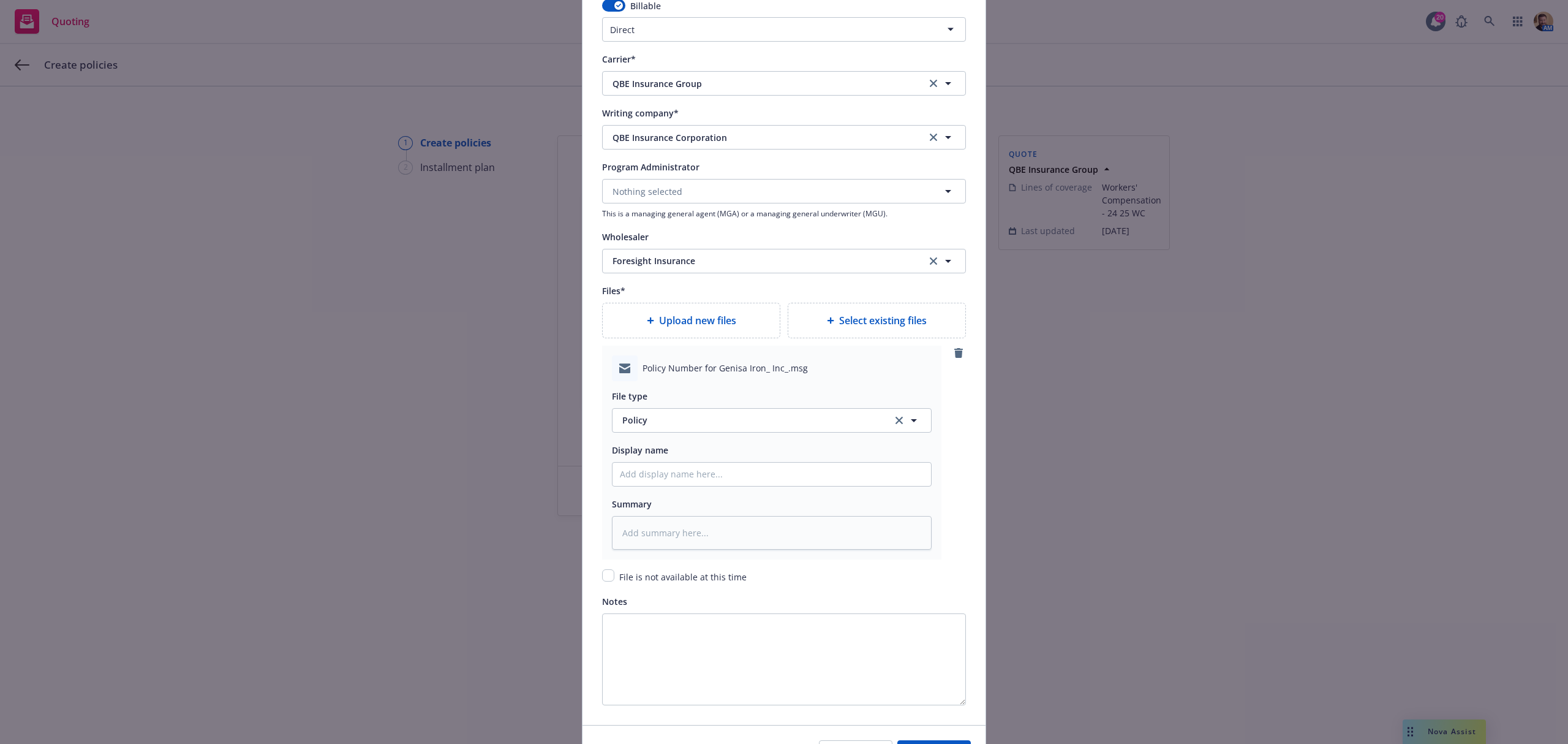
scroll to position [1184, 0]
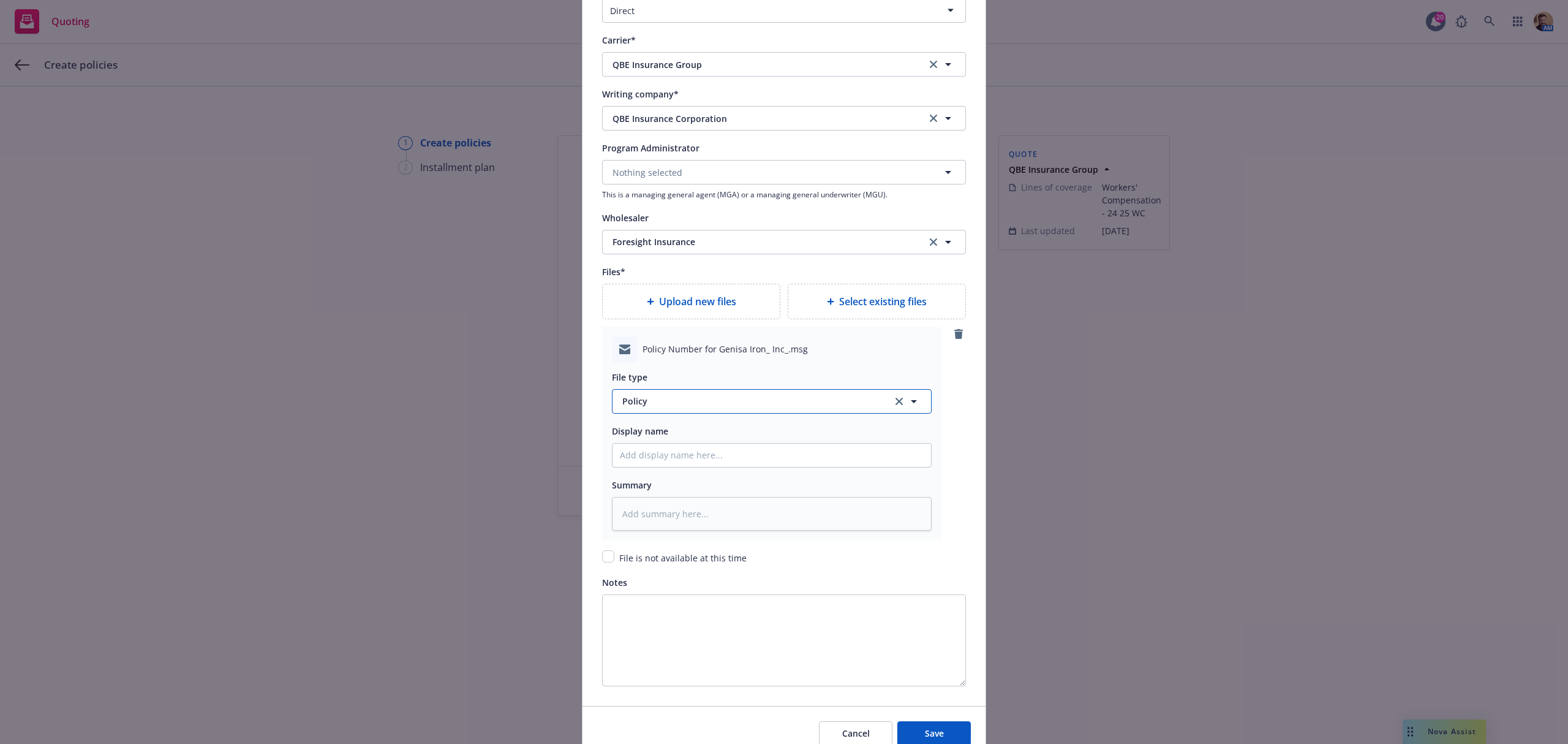
click at [711, 400] on span "Policy" at bounding box center [750, 401] width 256 height 13
type input "em"
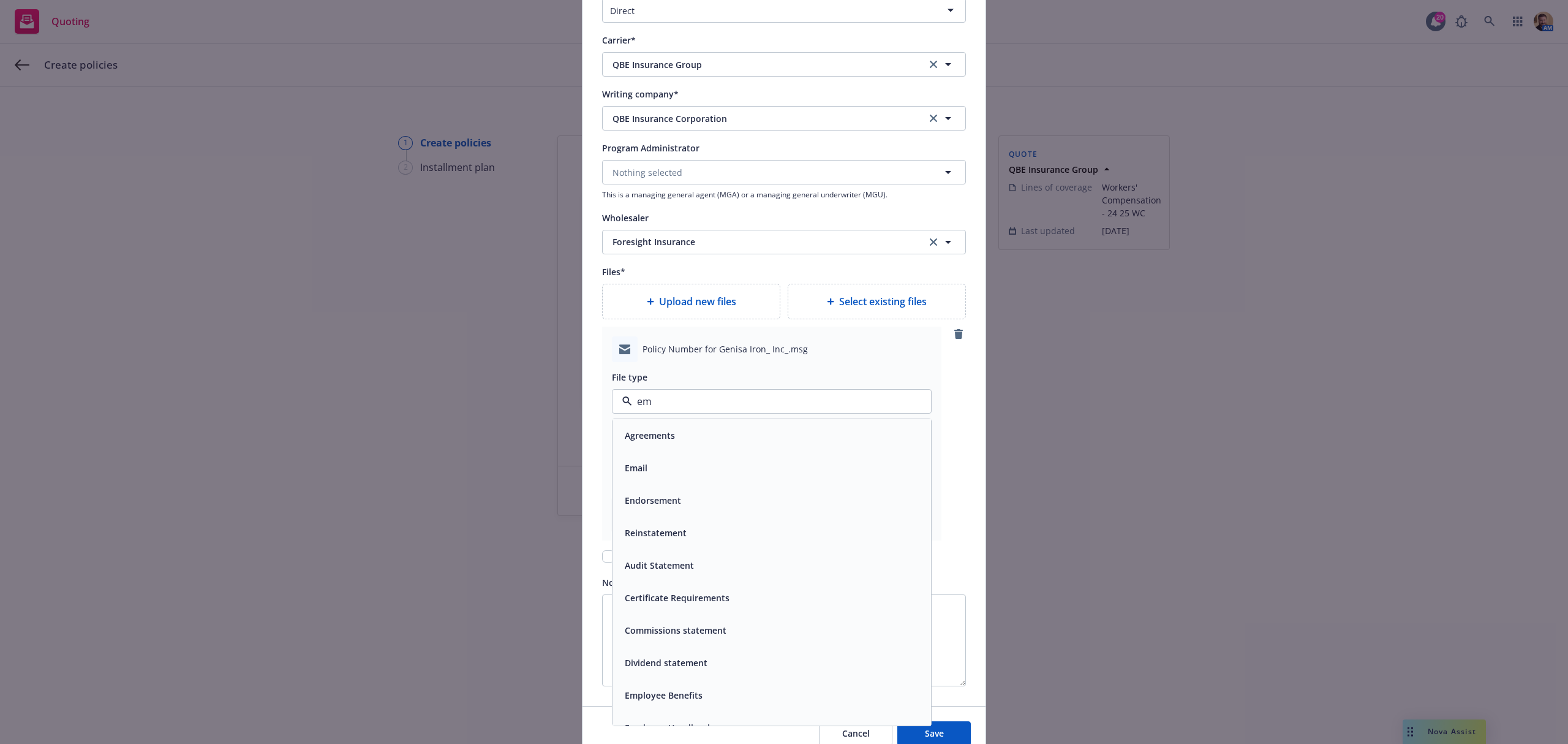
click at [665, 463] on div "Email" at bounding box center [771, 467] width 304 height 18
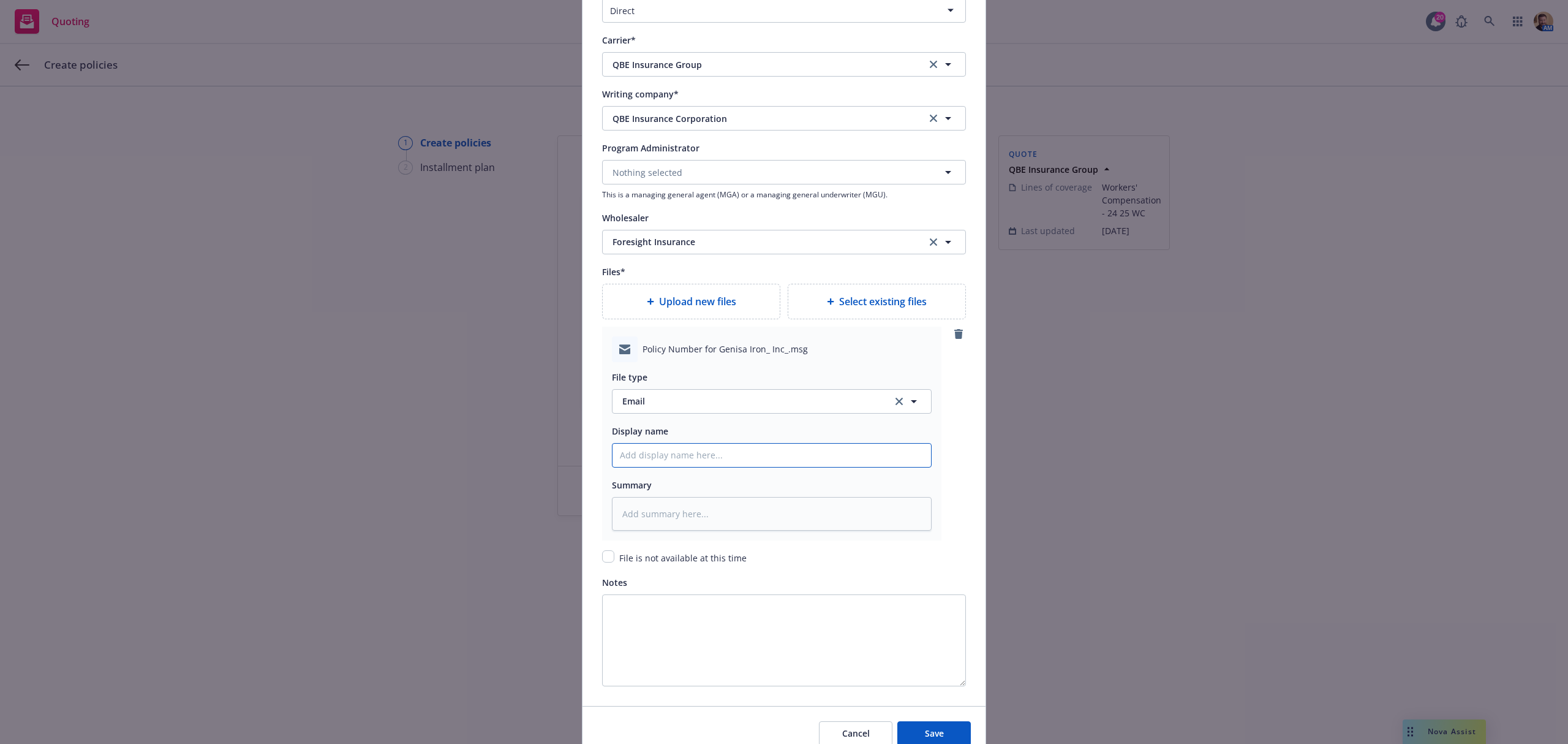
click at [694, 462] on input "Policy display name" at bounding box center [772, 455] width 318 height 23
type textarea "x"
type input "B"
type textarea "x"
type input "Bi"
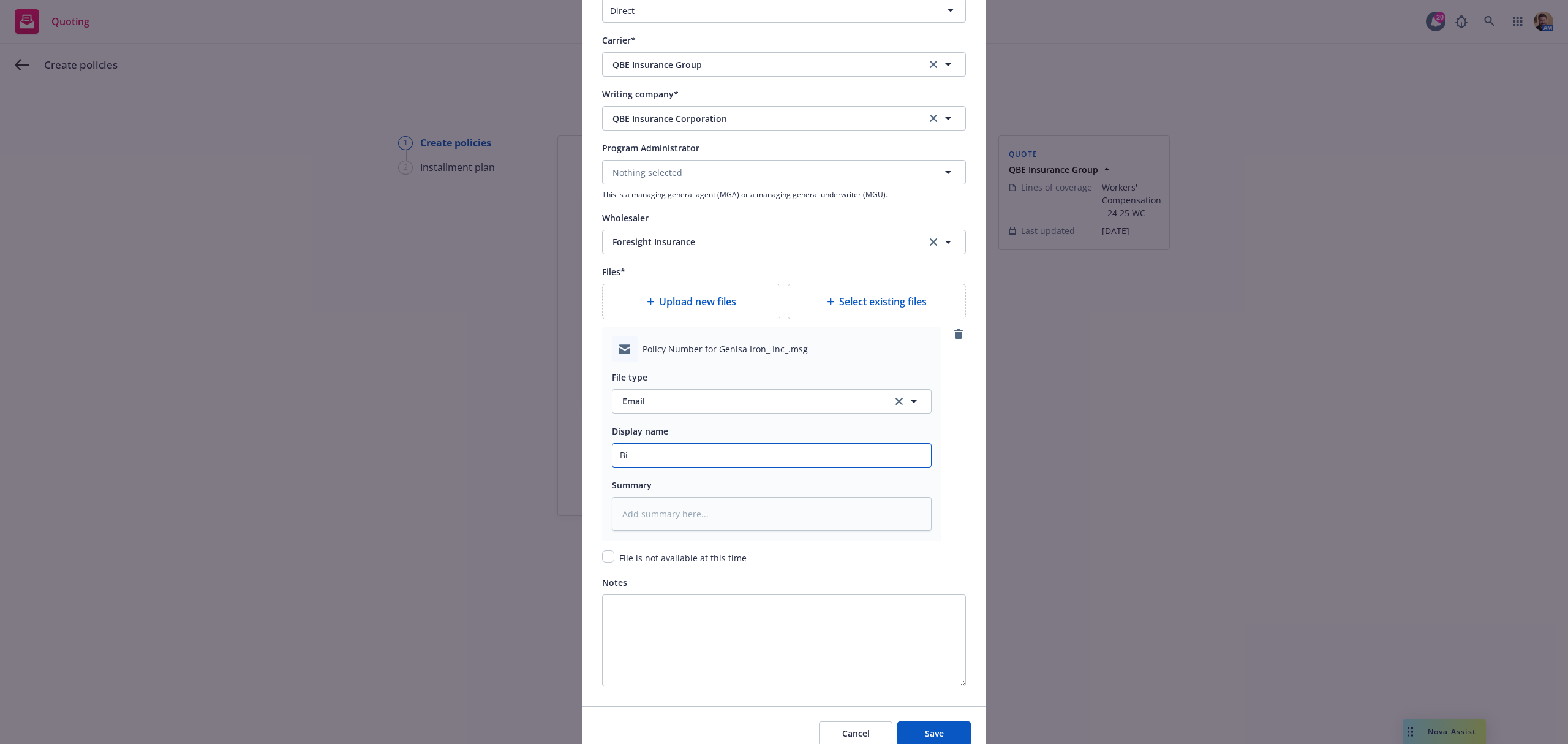
type textarea "x"
type input "Bin"
type textarea "x"
type input "Bind"
type textarea "x"
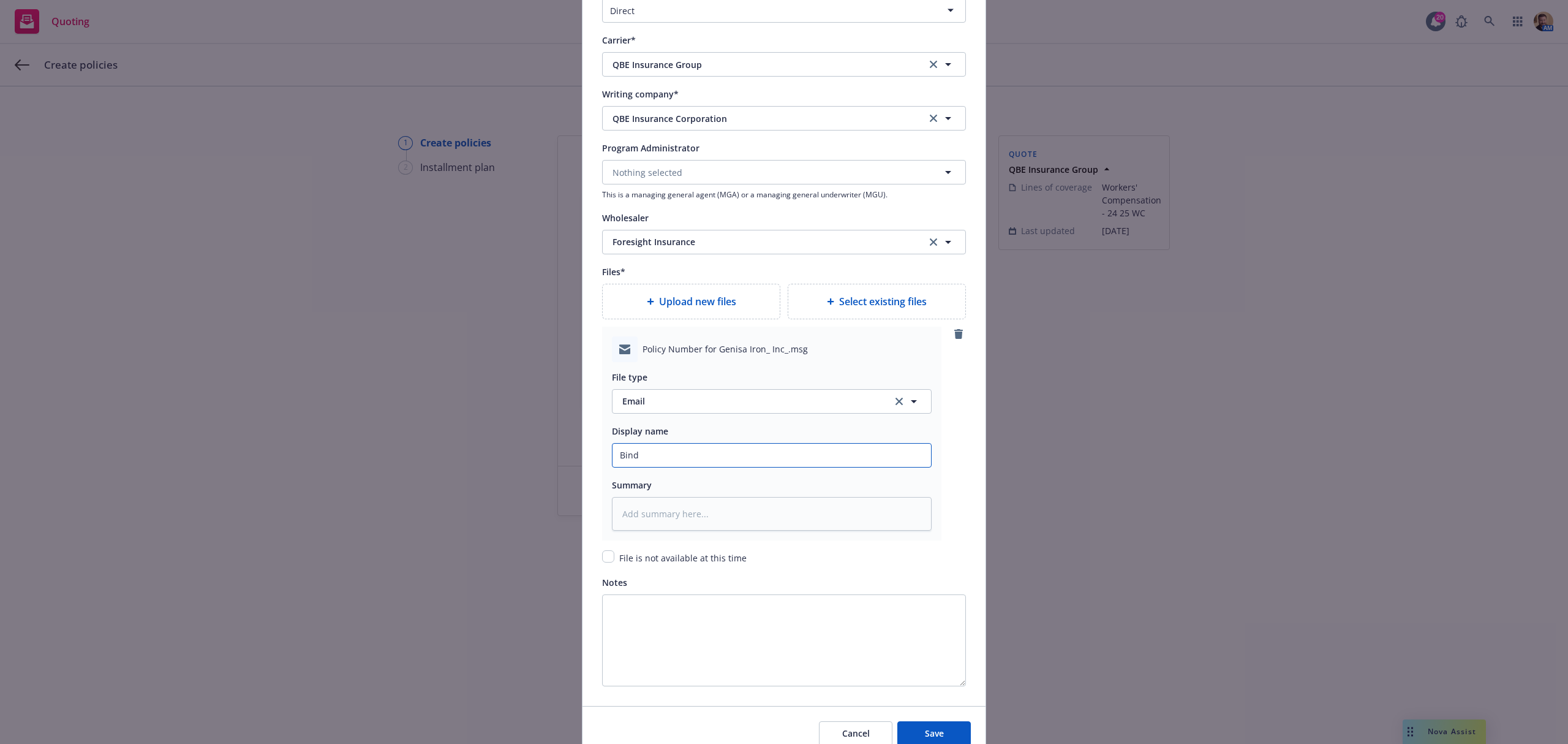
type input "Bind"
type textarea "x"
type input "Bind C"
type textarea "x"
type input "Bind Co"
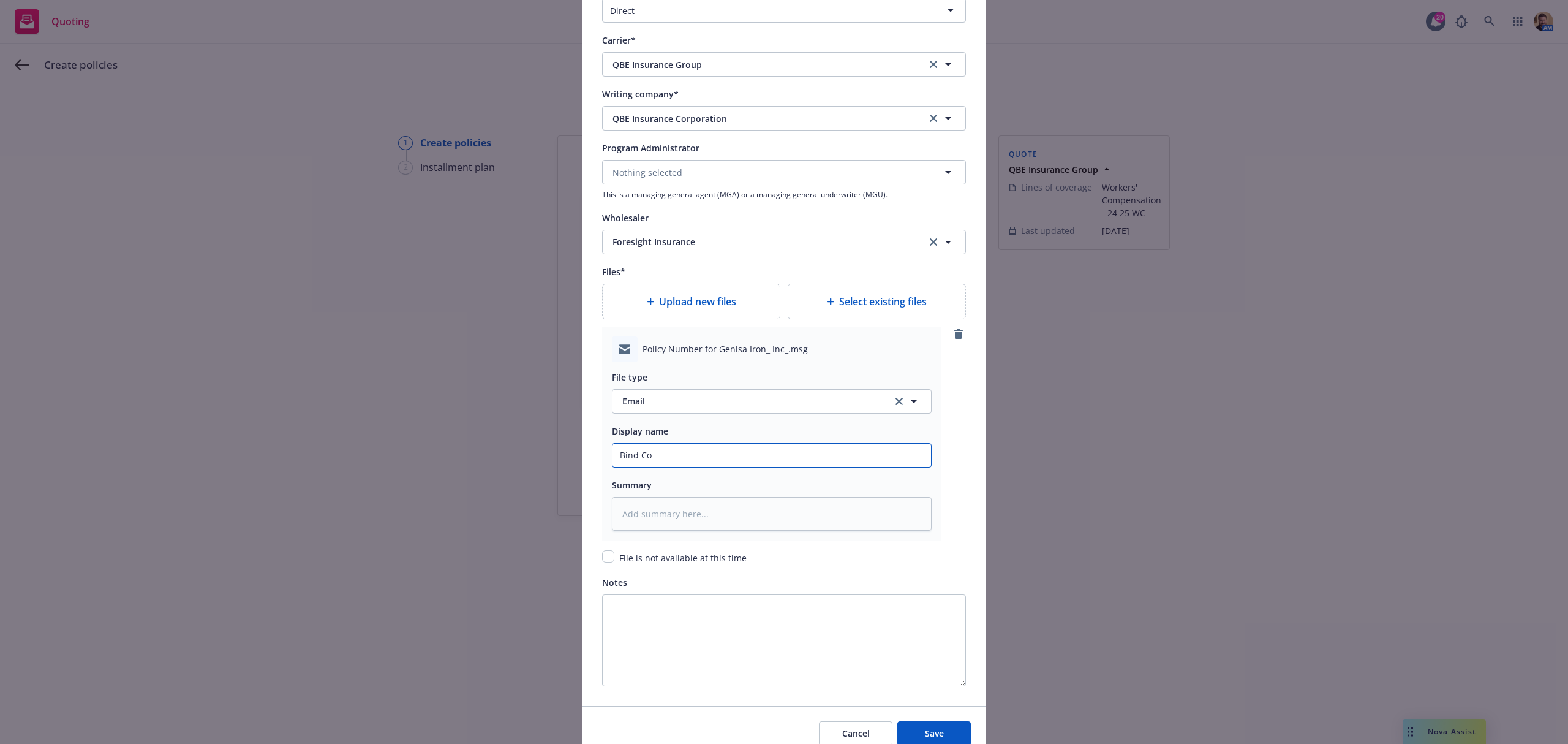
type textarea "x"
type input "Bind Con"
type textarea "x"
type input "Bind Conf"
type textarea "x"
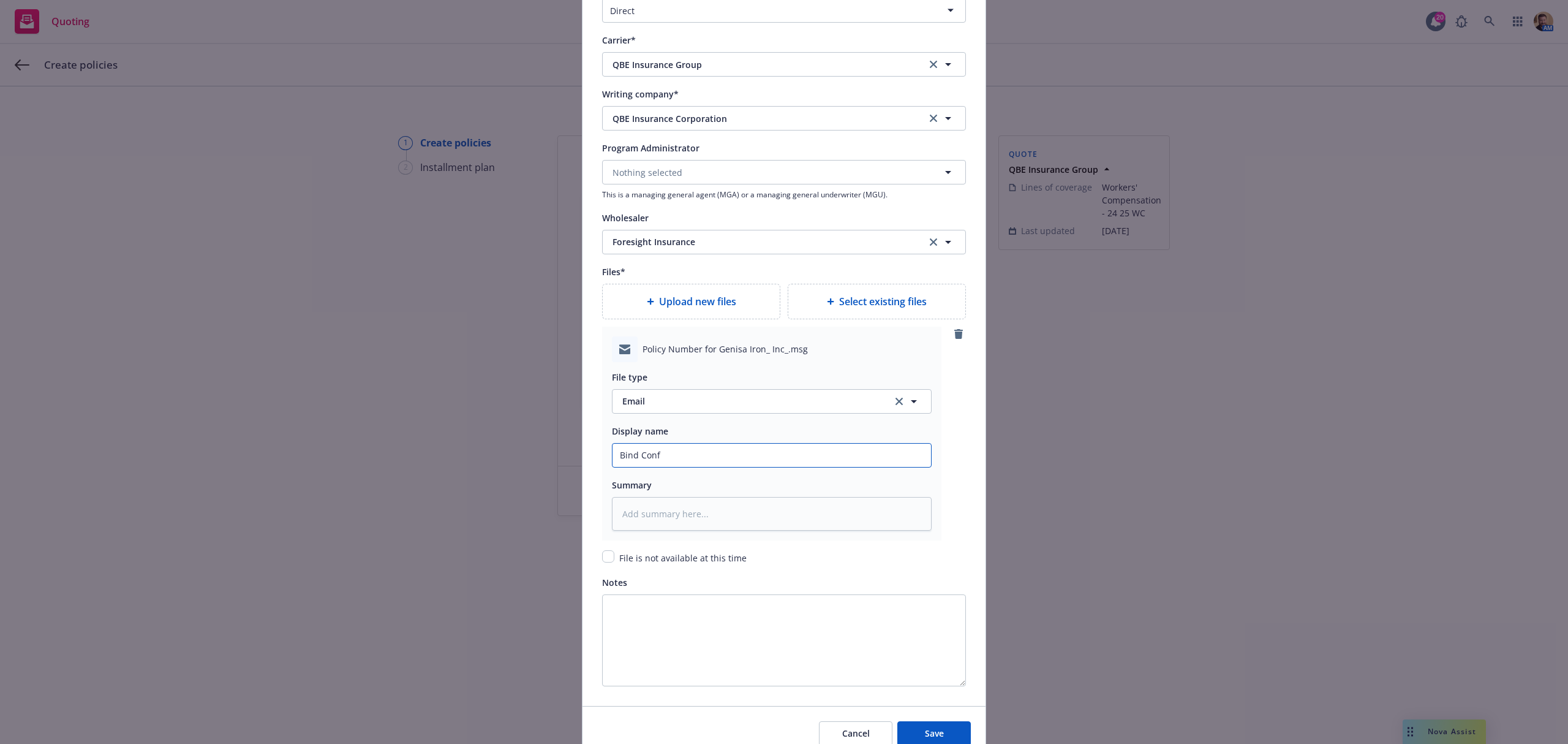
type input "Bind Confi"
type textarea "x"
type input "Bind Confir"
type textarea "x"
type input "Bind Confira"
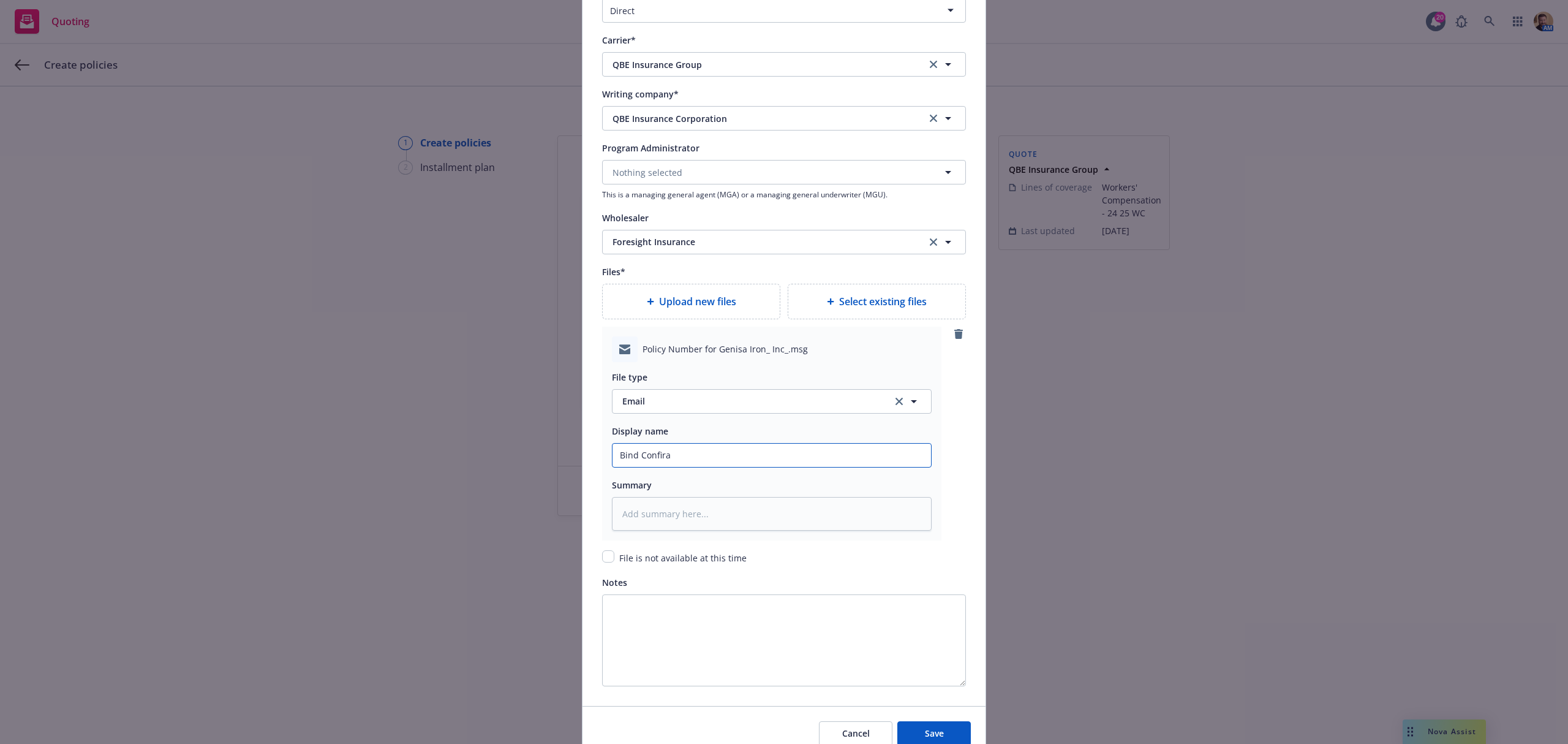
type textarea "x"
type input "Bind Confir"
type textarea "x"
type input "Bind Confirm"
type textarea "x"
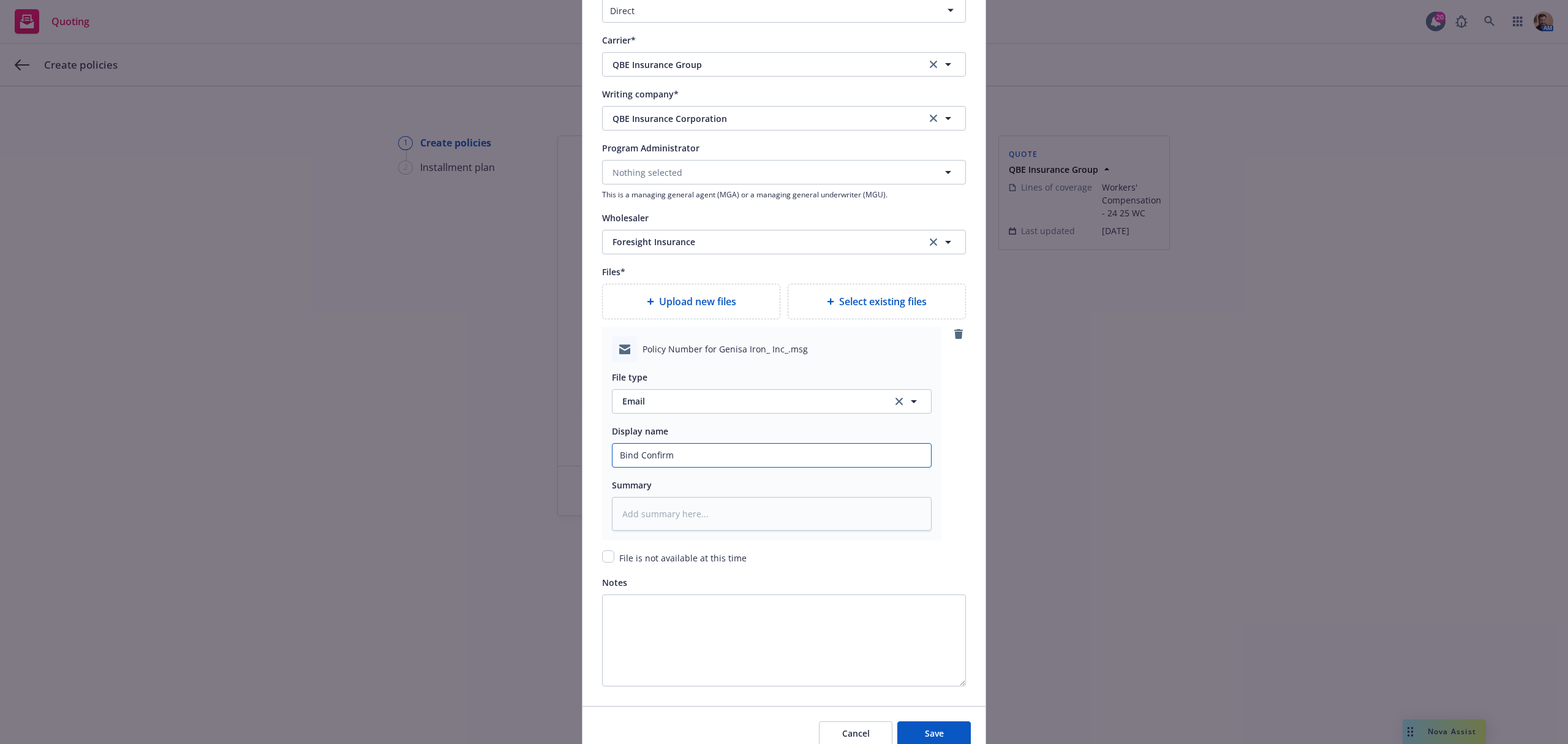
type input "Bind Confirma"
type textarea "x"
type input "Bind Confirmat"
type textarea "x"
type input "Bind Confirmati"
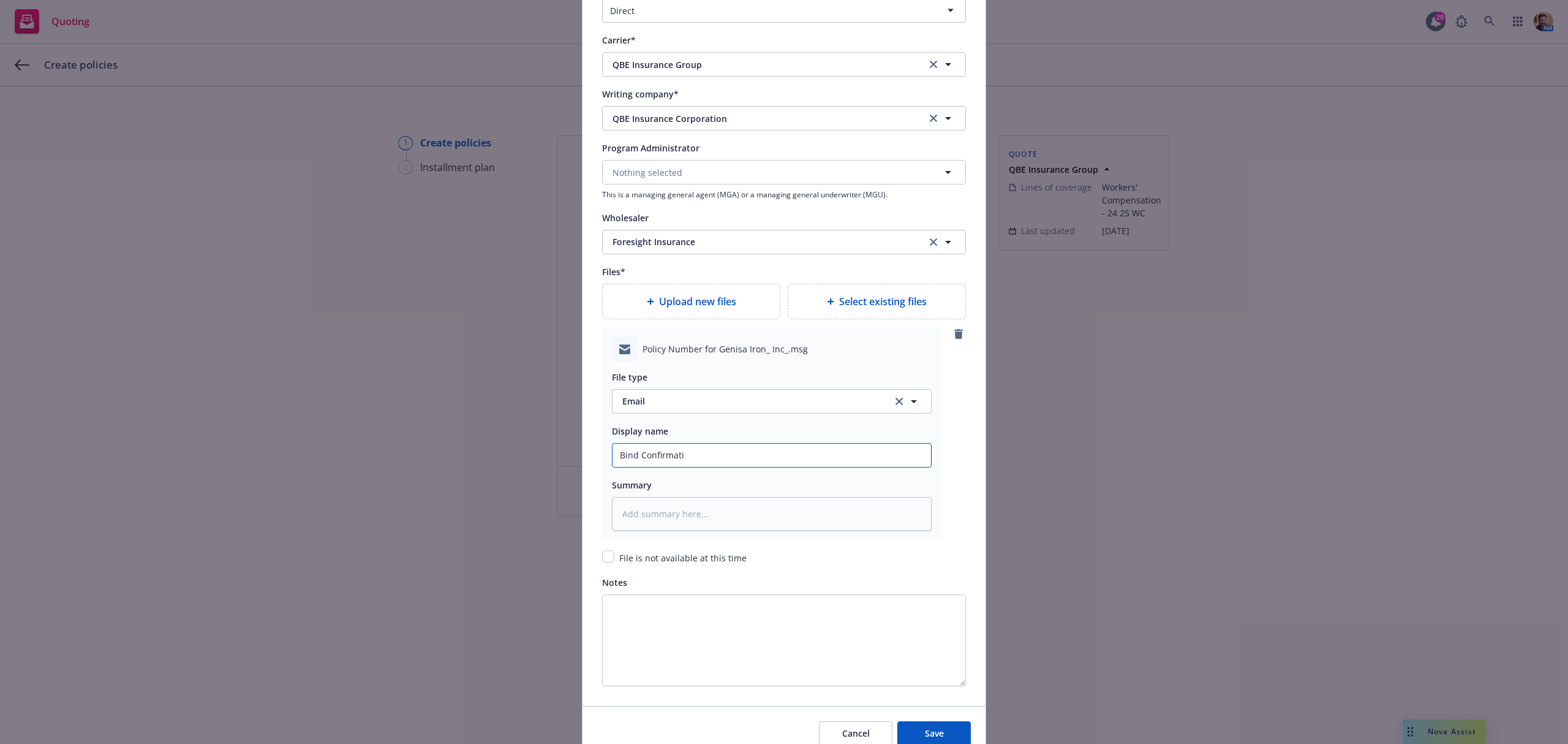
type textarea "x"
type input "Bind Confirmatio"
type textarea "x"
type input "Bind Confirmation"
type textarea "x"
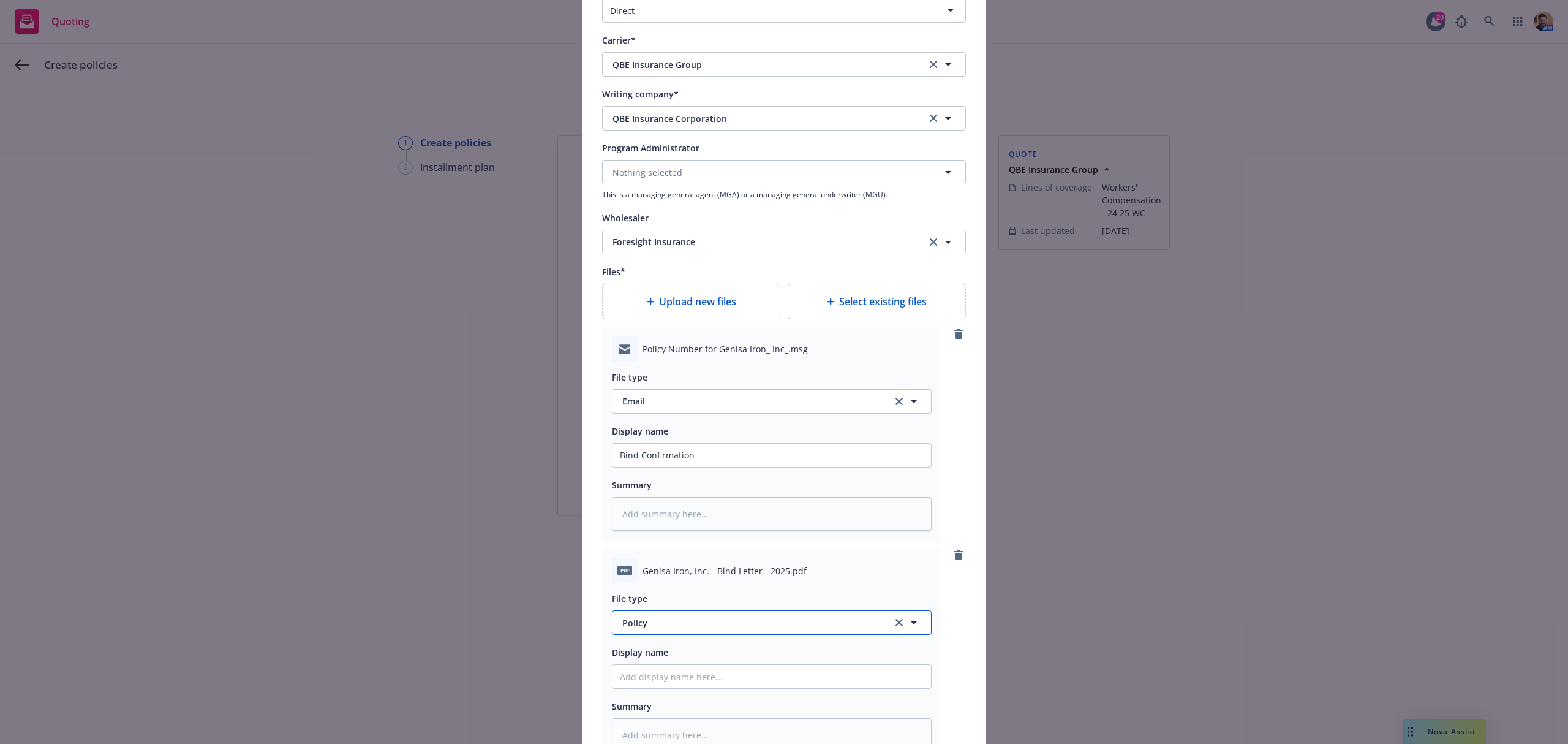
click at [669, 621] on span "Policy" at bounding box center [750, 623] width 256 height 13
type input "binder"
click at [644, 556] on span "Binder" at bounding box center [639, 556] width 28 height 13
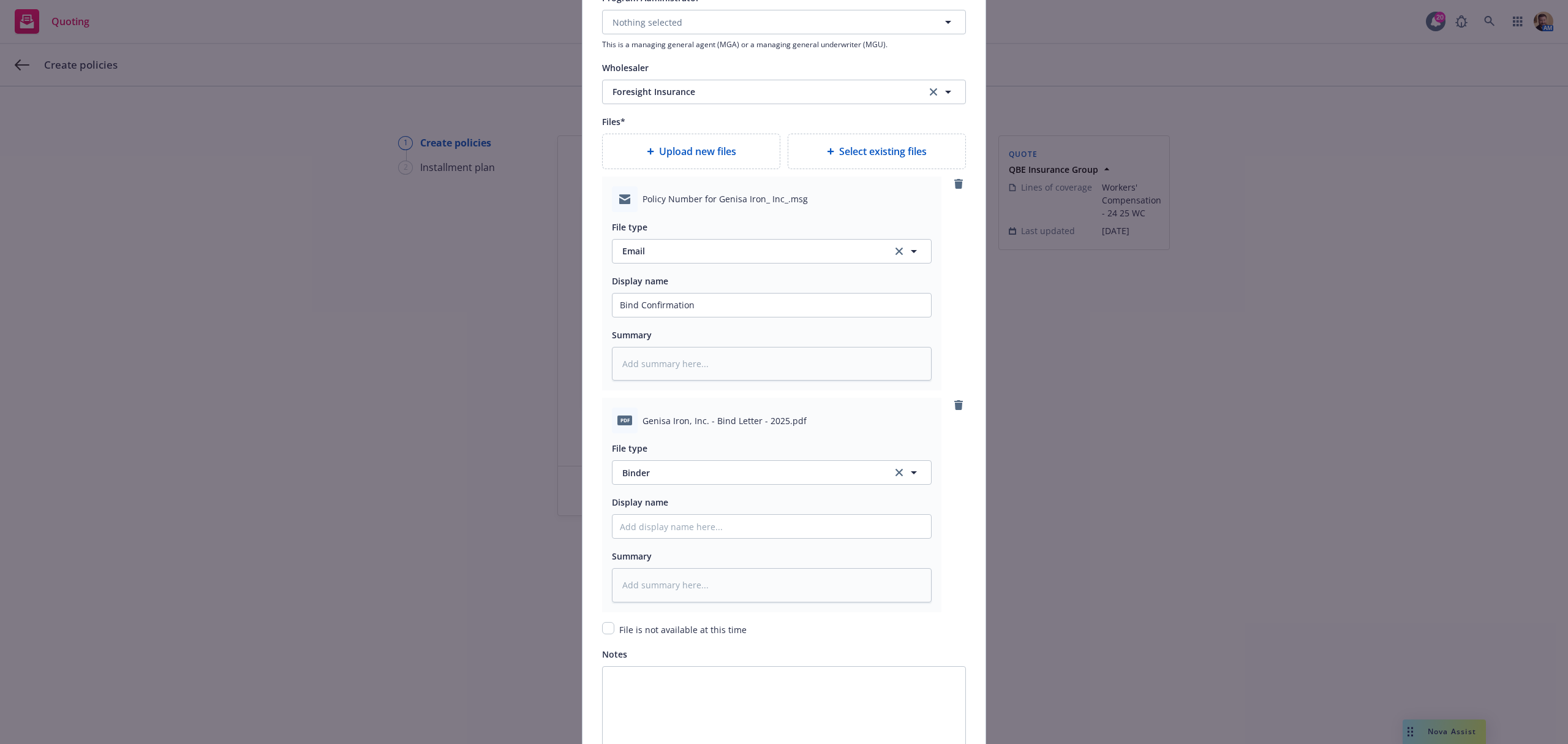
scroll to position [1428, 0]
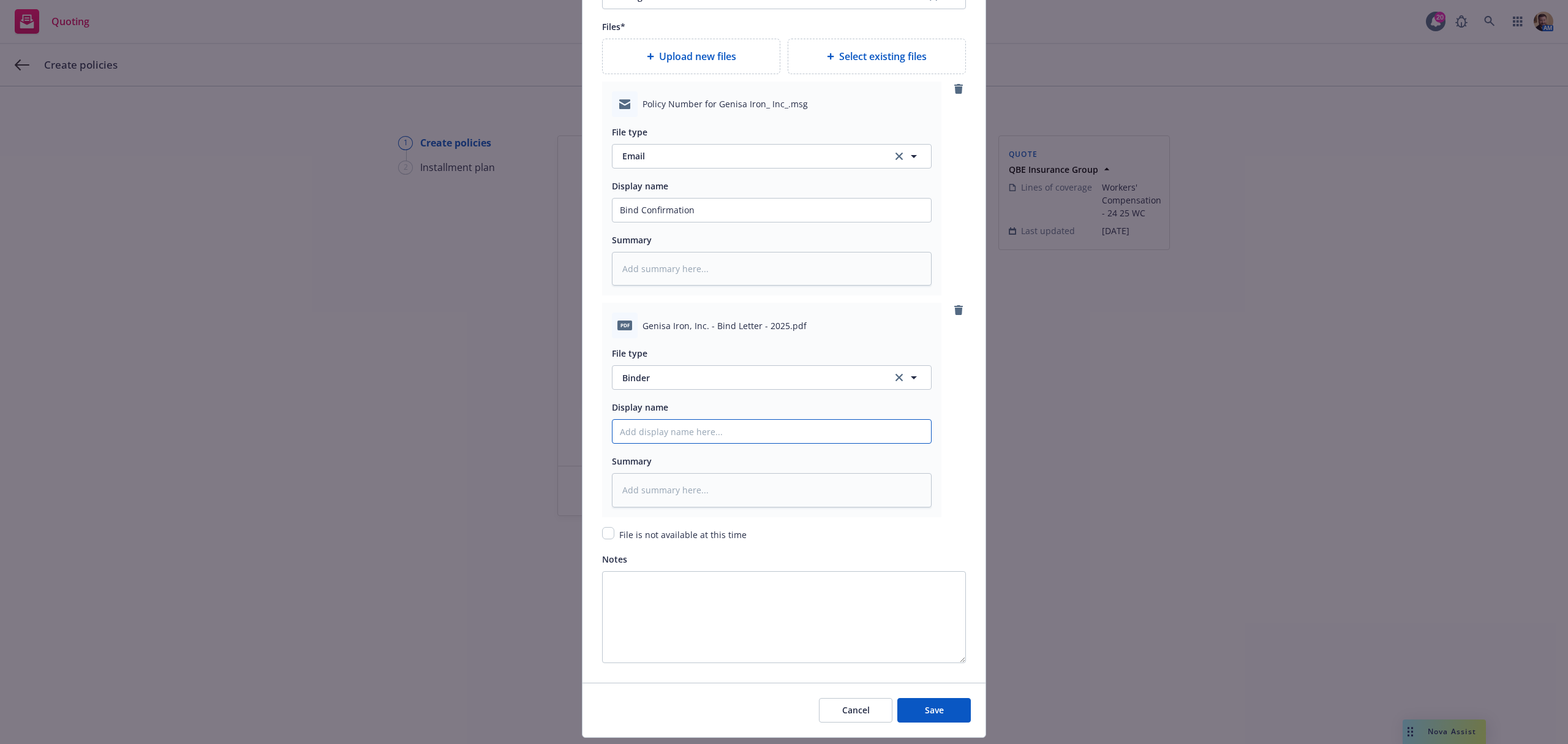
click at [670, 432] on input "Policy display name" at bounding box center [772, 431] width 318 height 23
type textarea "x"
type input "2"
type textarea "x"
type input "25"
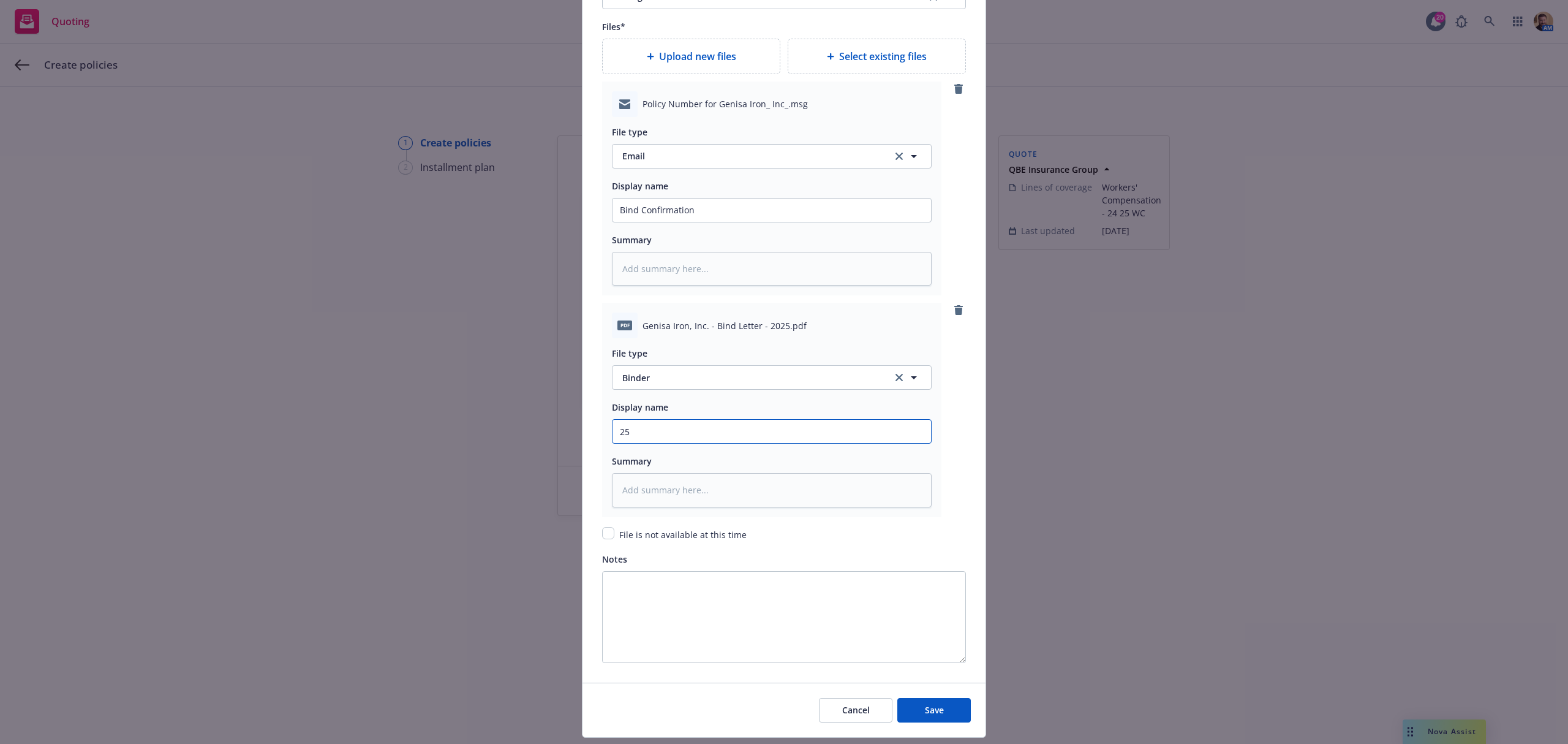
type textarea "x"
type input "25"
type textarea "x"
type input "25 2"
type textarea "x"
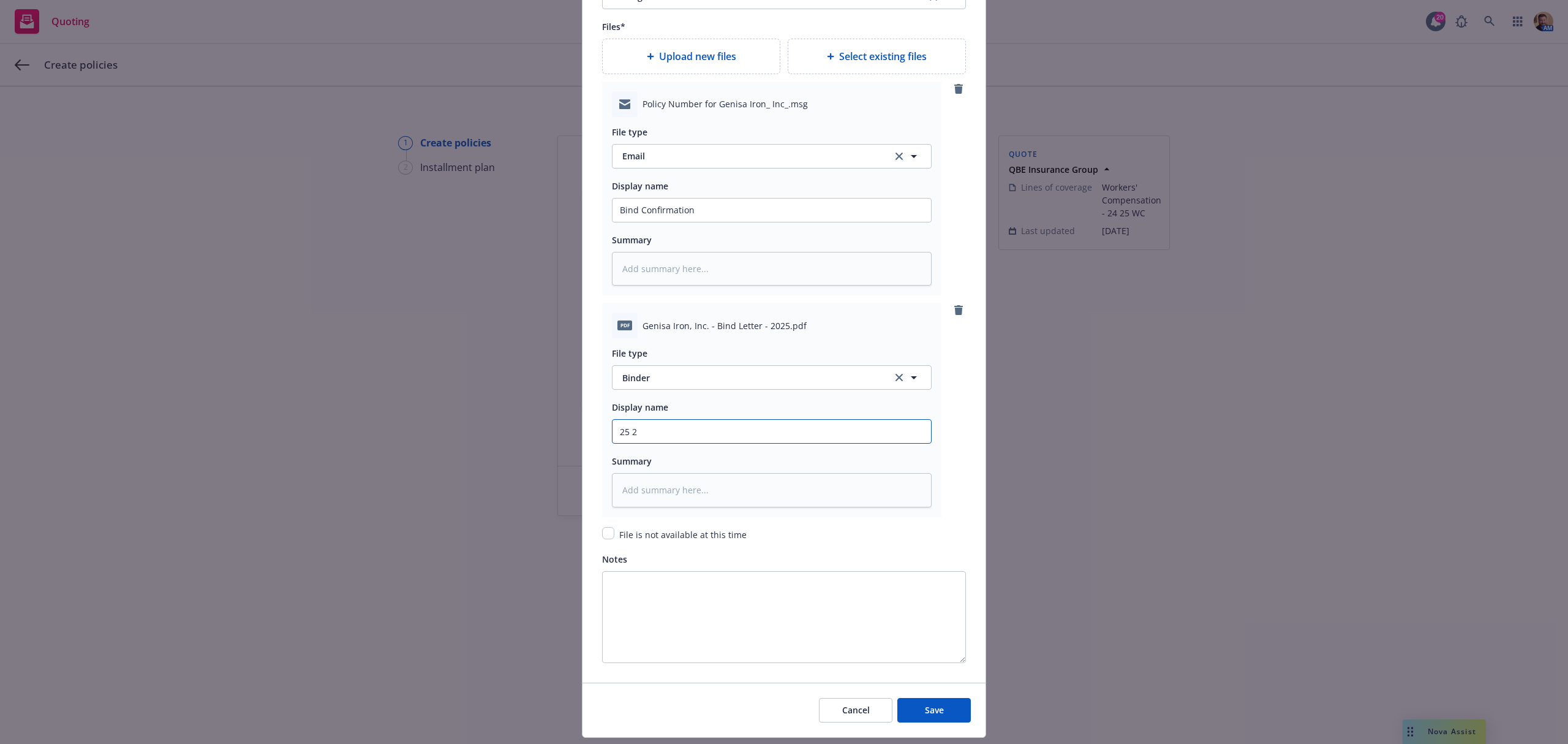
type input "25 26"
type textarea "x"
type input "25 26"
type textarea "x"
type input "25 26 W"
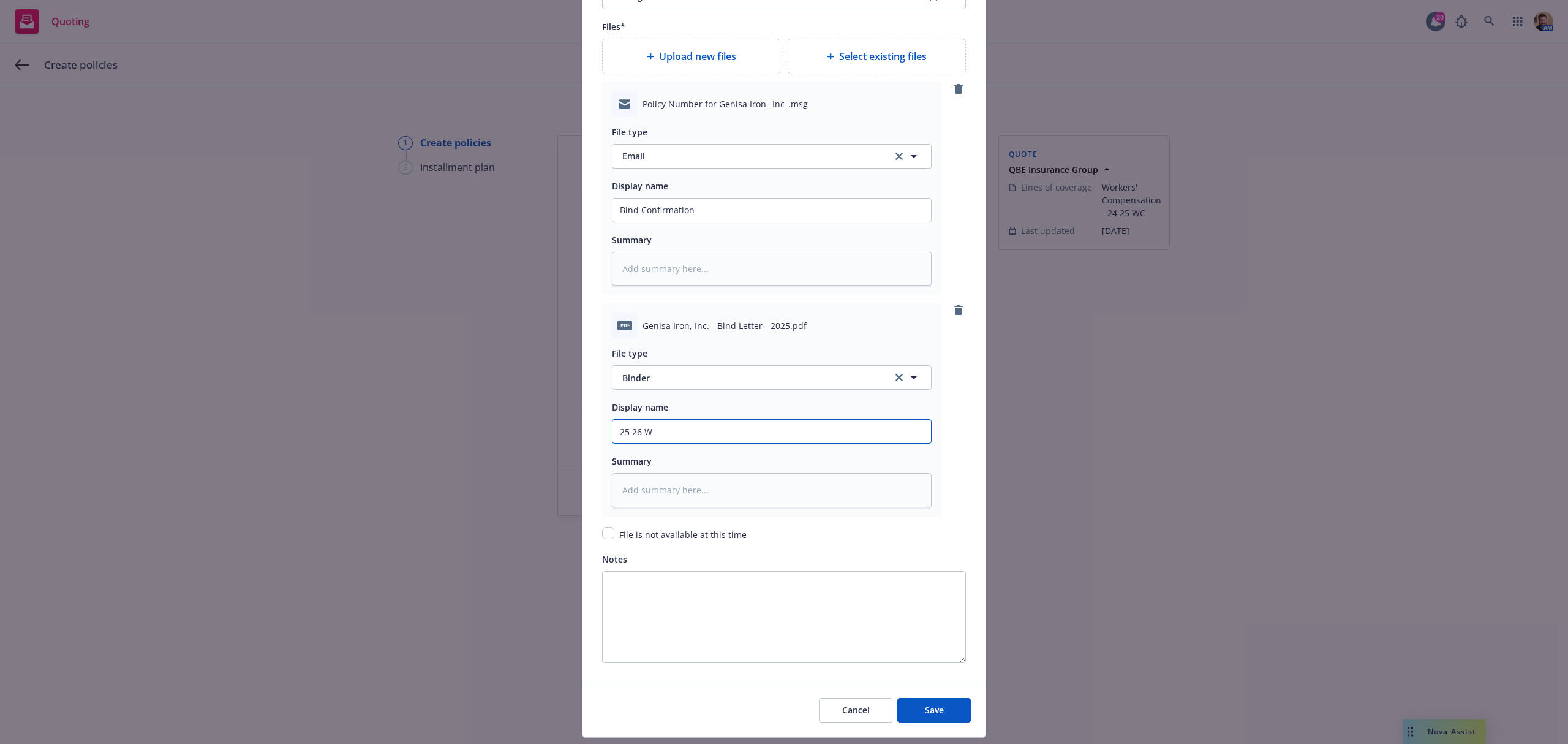
type textarea "x"
type input "25 26 WC"
type textarea "x"
type input "25 26 WC"
type textarea "x"
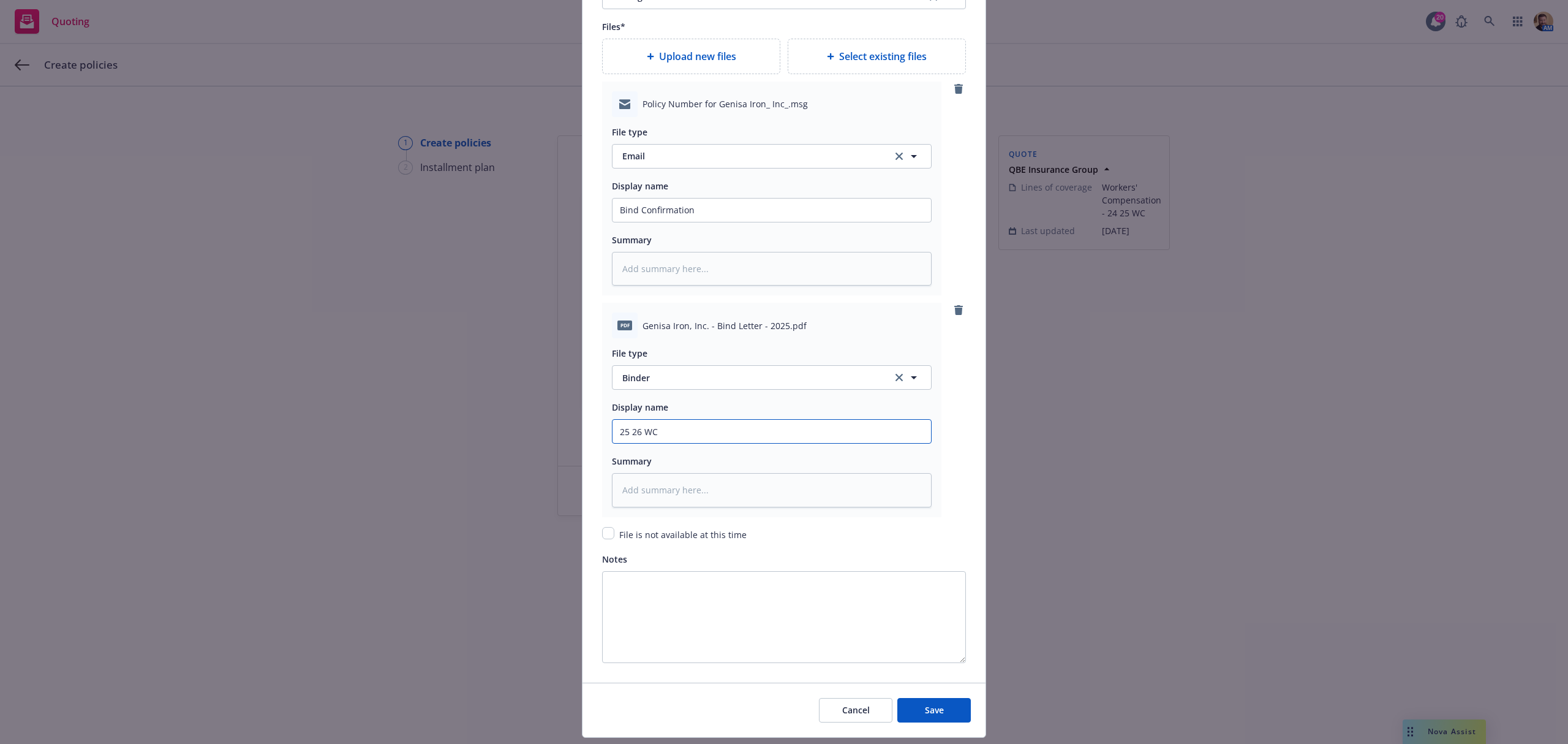
type input "25 26 WC B"
type textarea "x"
type input "25 26 WC Bi"
type textarea "x"
type input "25 26 WC Bin"
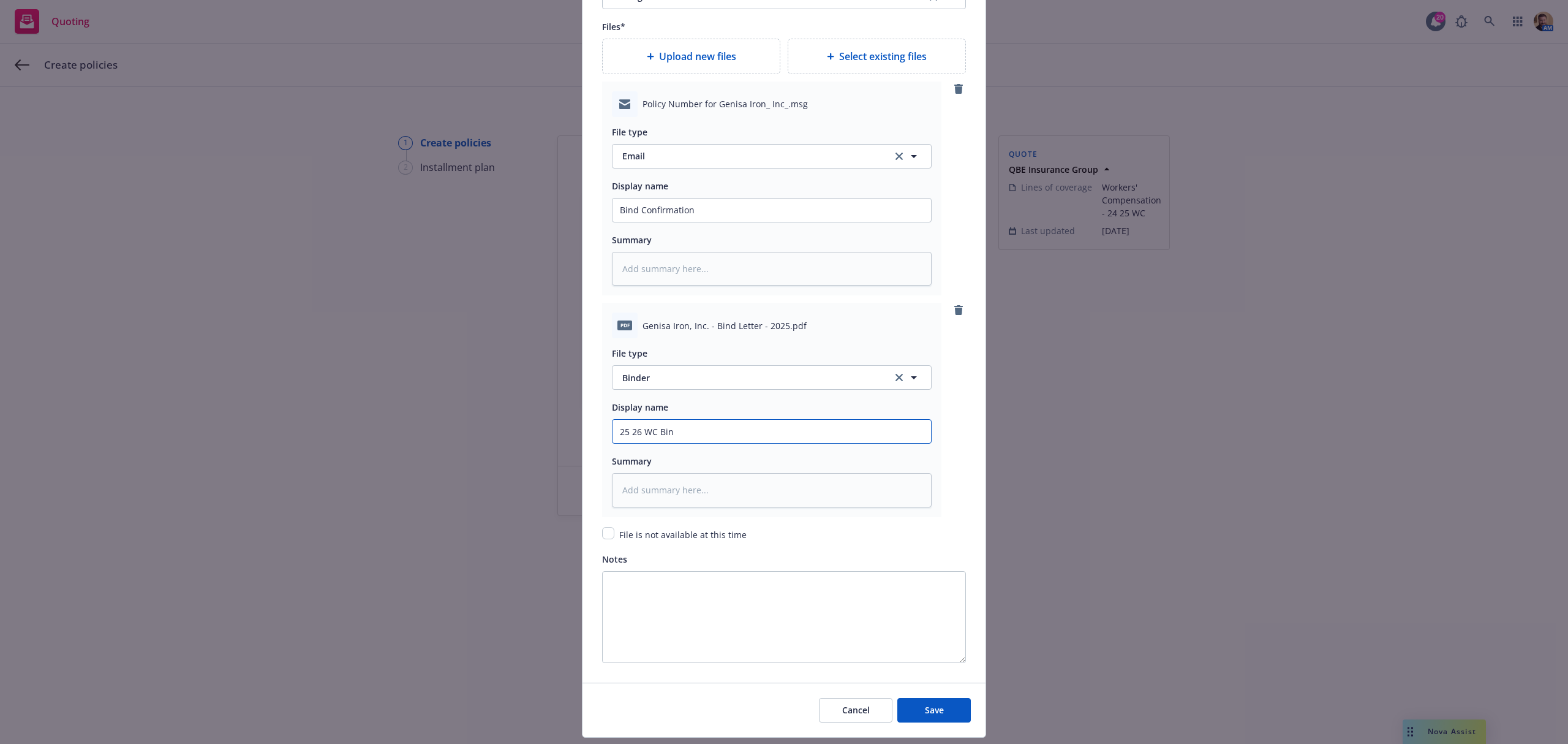
type textarea "x"
type input "25 26 WC Bind"
type textarea "x"
type input "25 26 WC Binde"
type textarea "x"
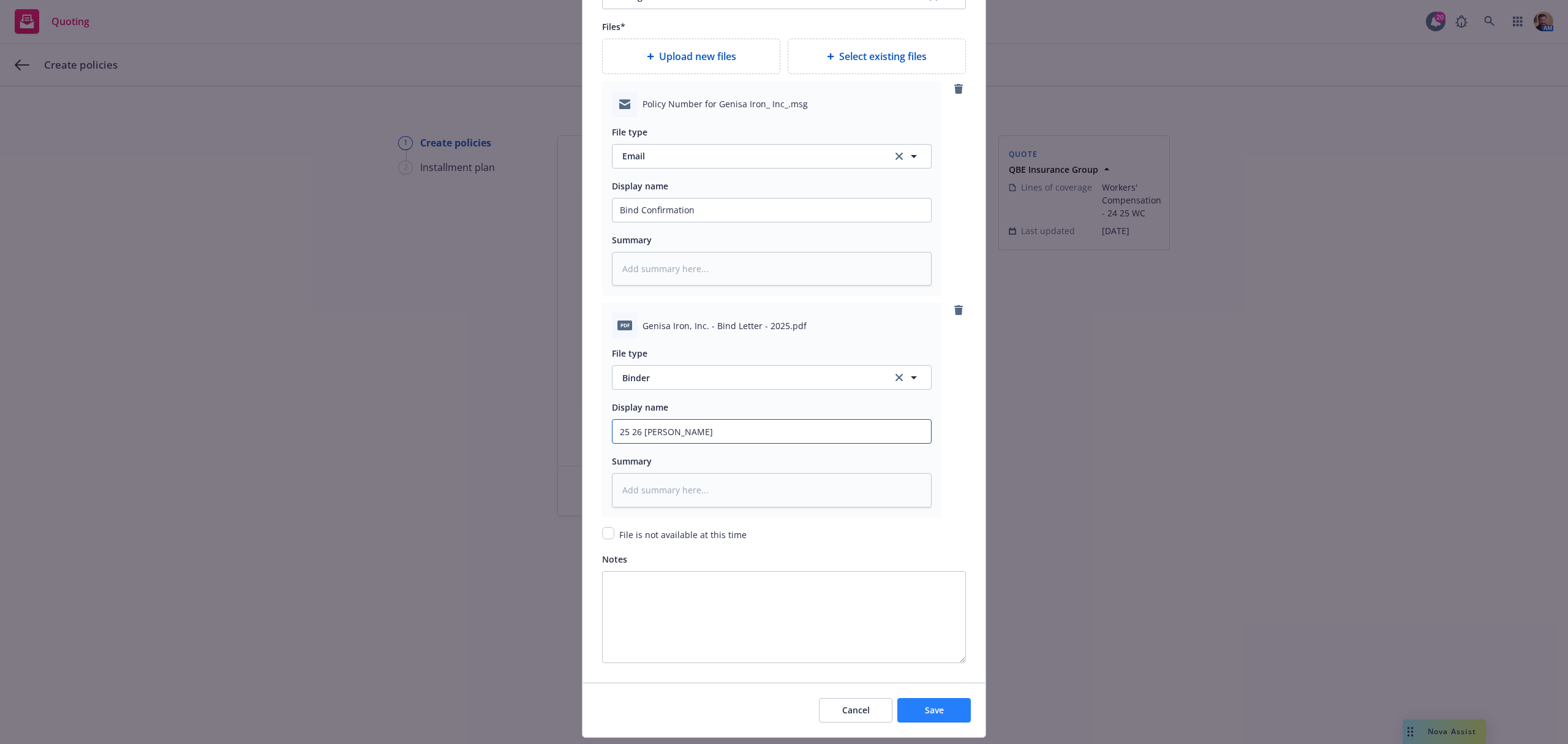
type input "25 26 WC Binder"
click at [945, 711] on button "Save" at bounding box center [934, 710] width 73 height 24
type textarea "x"
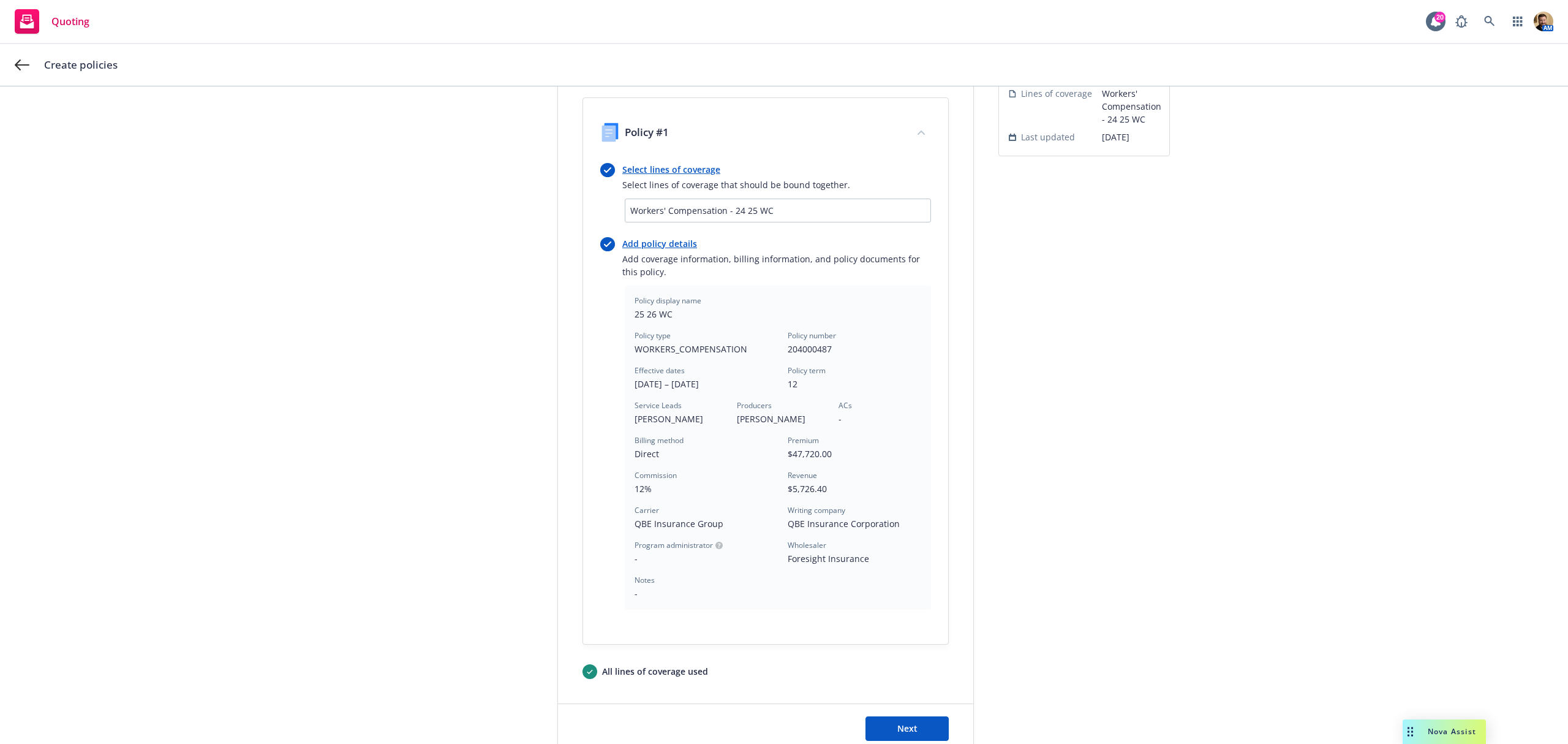
scroll to position [182, 0]
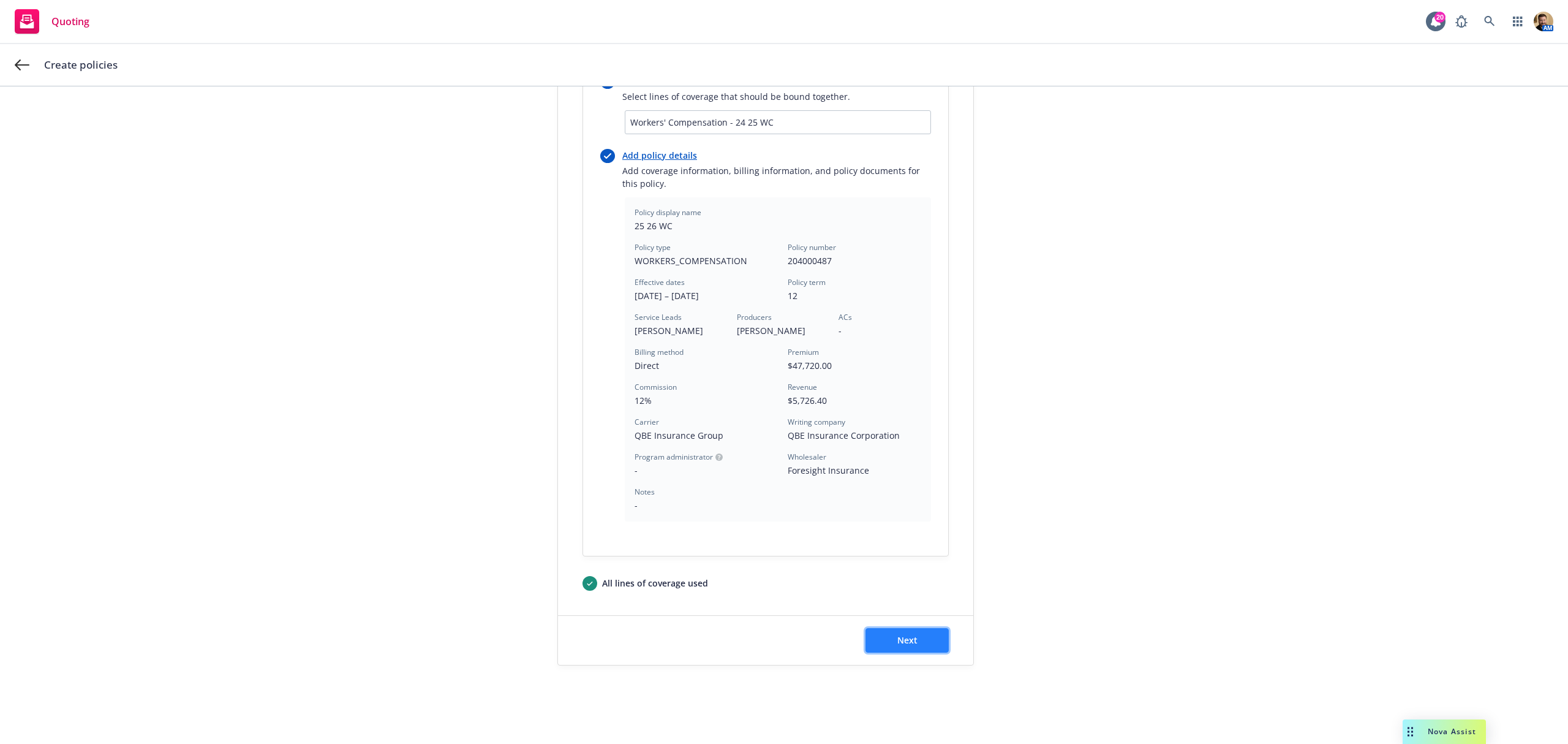
click at [900, 647] on button "Next" at bounding box center [908, 640] width 84 height 24
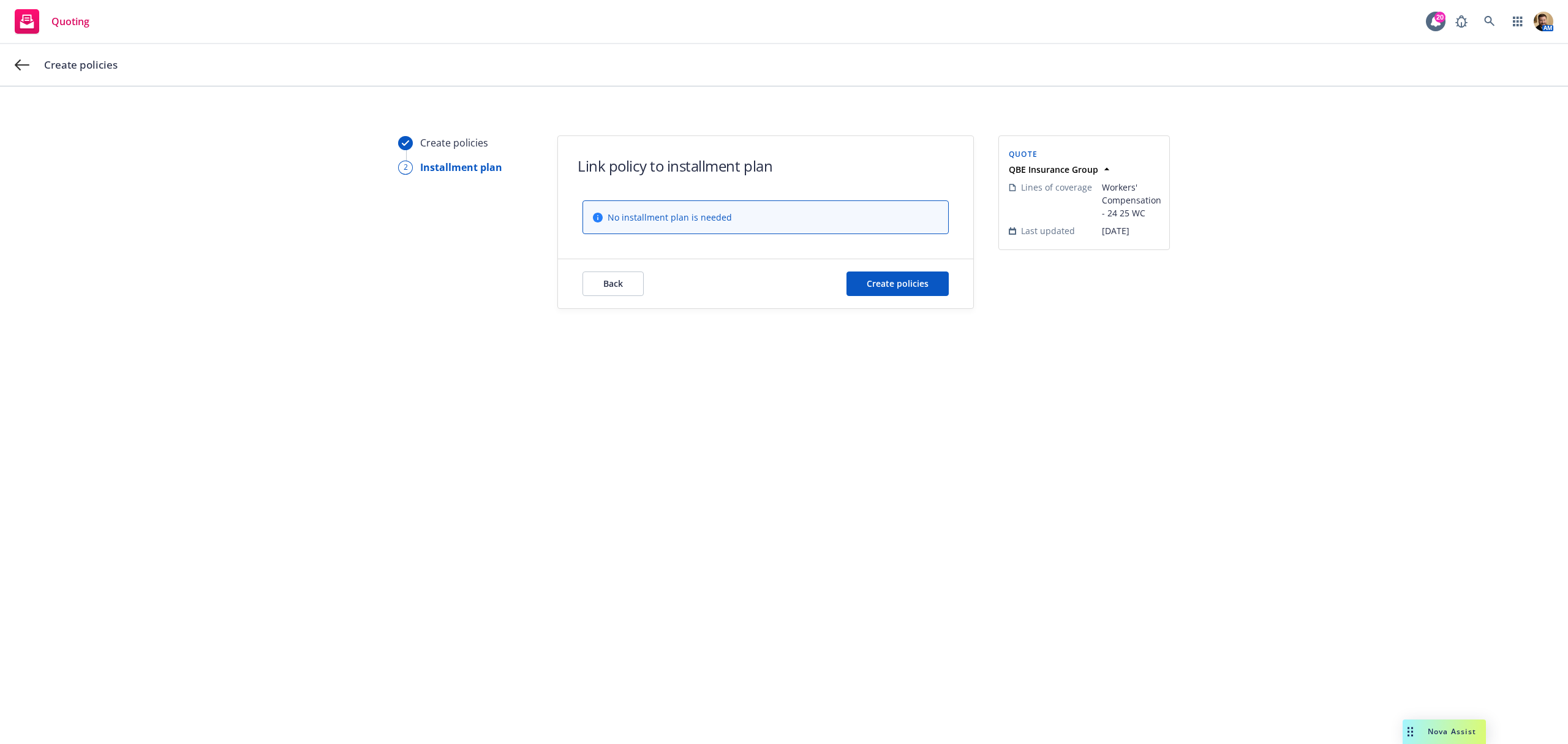
scroll to position [0, 0]
click at [930, 292] on button "Create policies" at bounding box center [897, 284] width 102 height 24
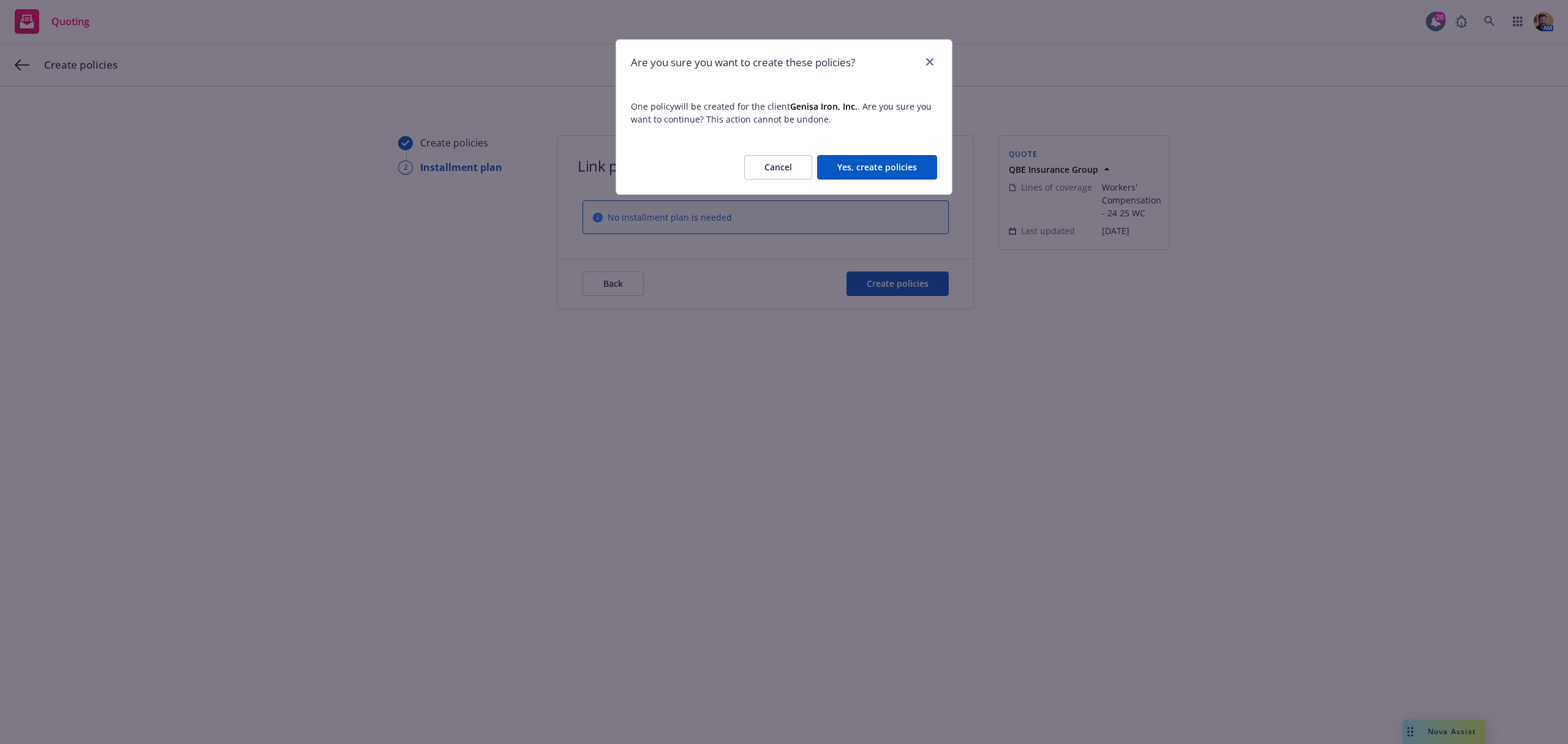
click at [878, 167] on button "Yes, create policies" at bounding box center [877, 167] width 120 height 24
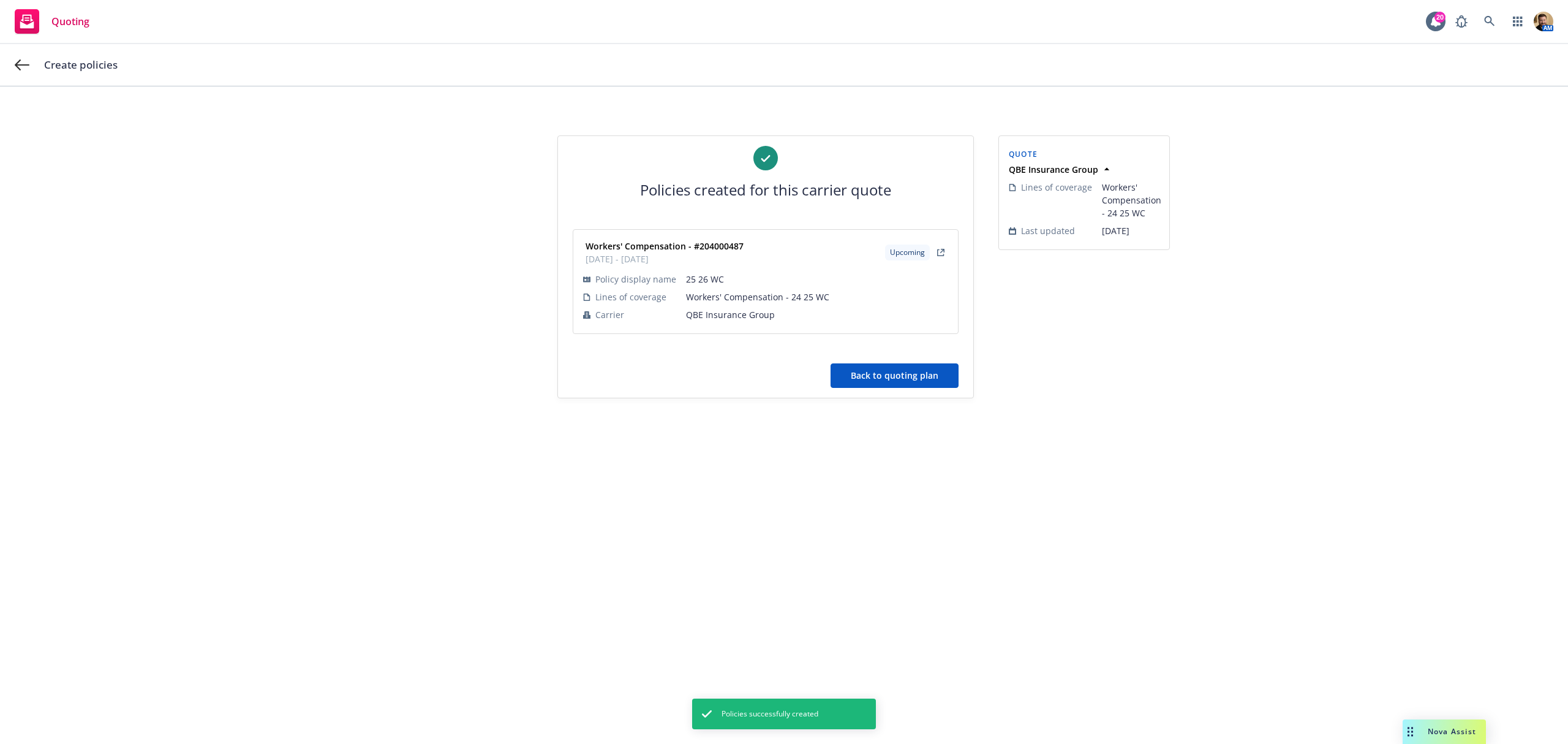
click at [920, 381] on button "Back to quoting plan" at bounding box center [895, 376] width 128 height 24
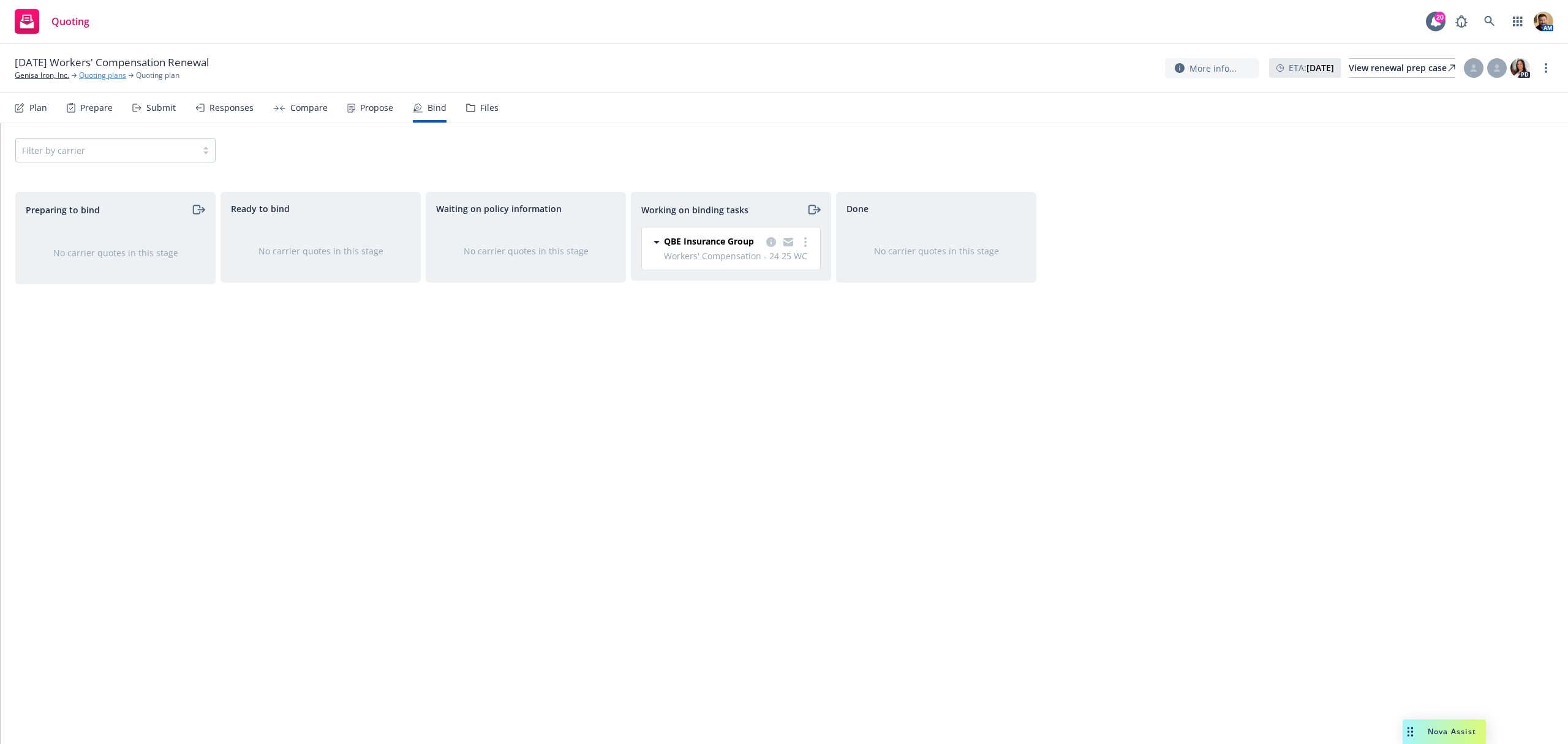
click at [109, 77] on link "Quoting plans" at bounding box center [102, 75] width 47 height 11
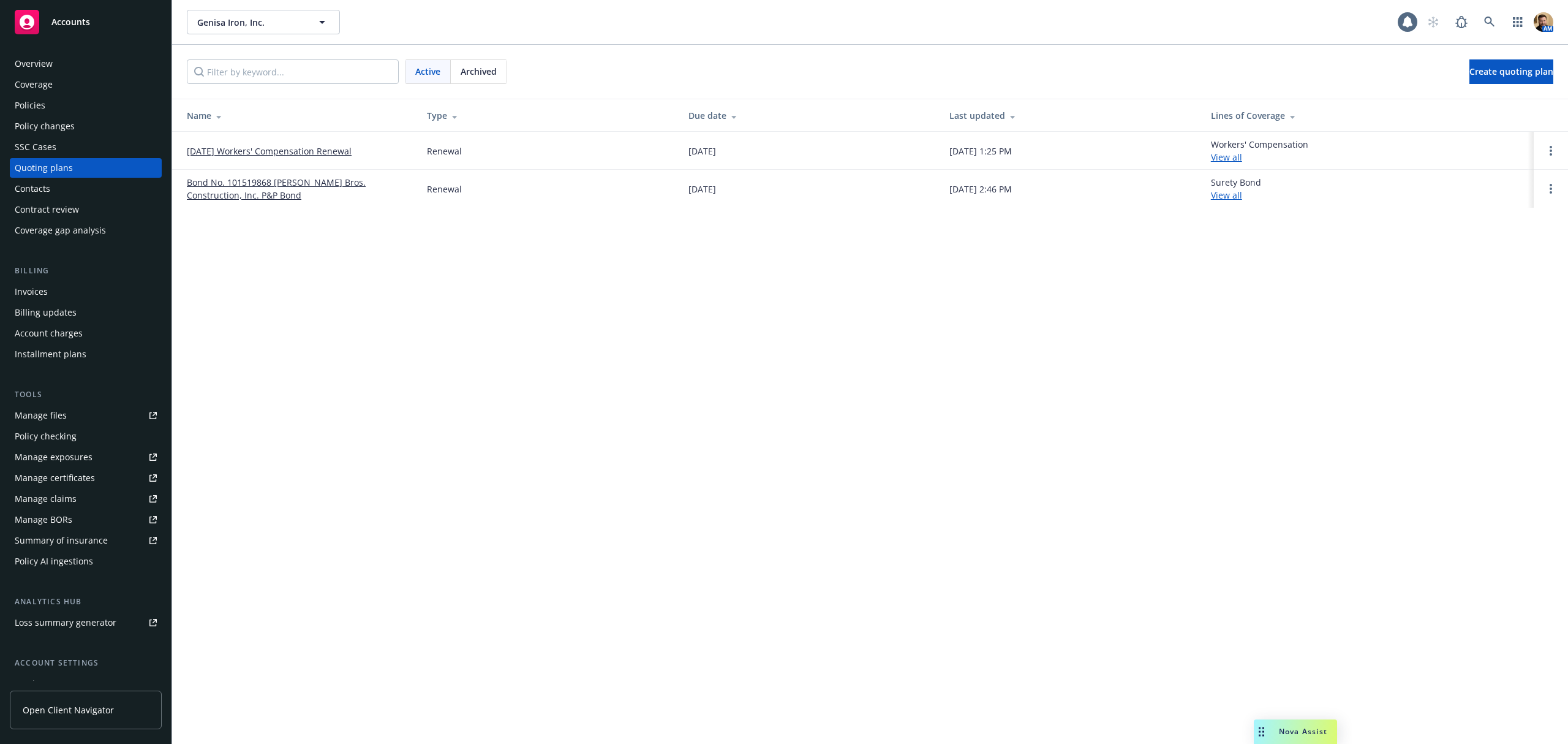
click at [82, 106] on div "Policies" at bounding box center [86, 105] width 142 height 20
